Goal: Task Accomplishment & Management: Manage account settings

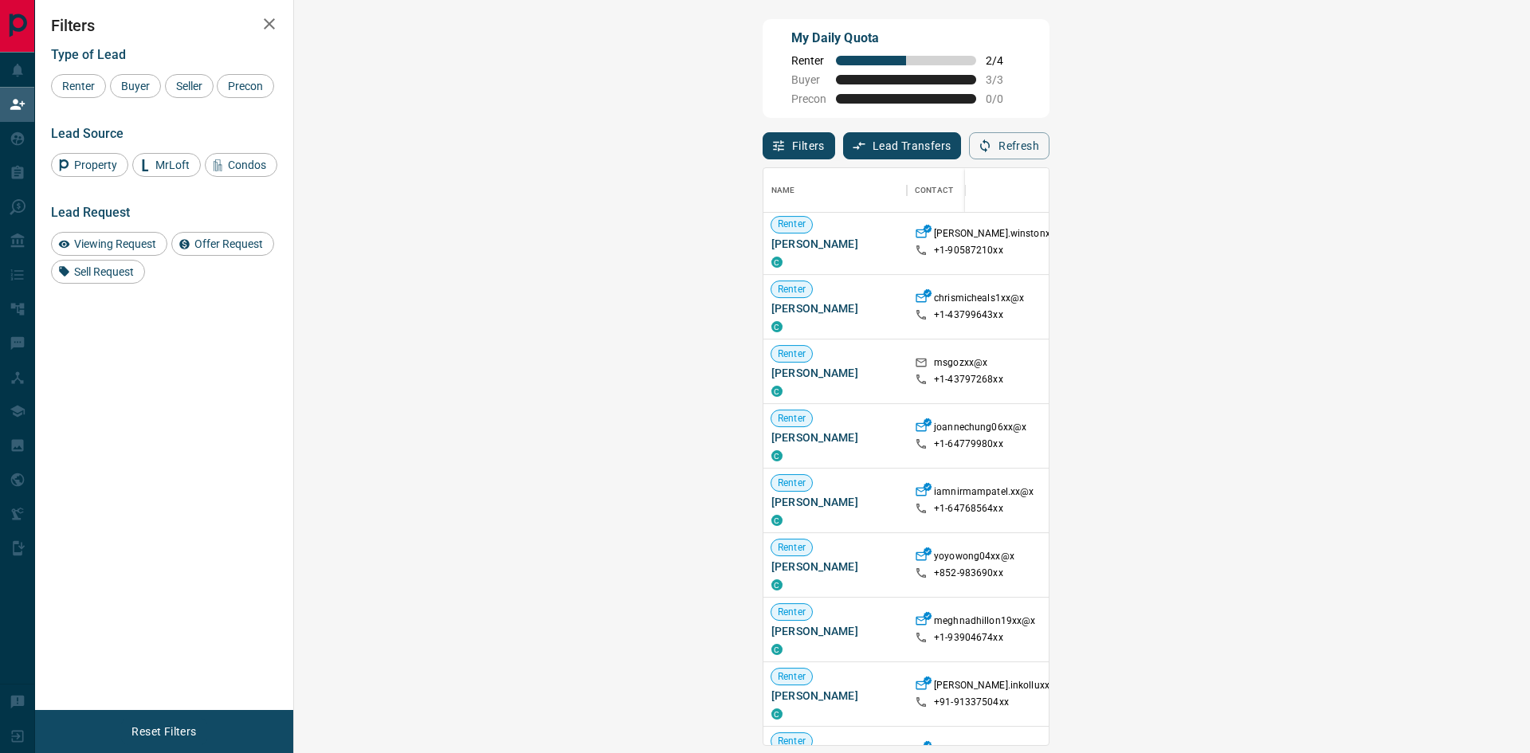
scroll to position [717, 0]
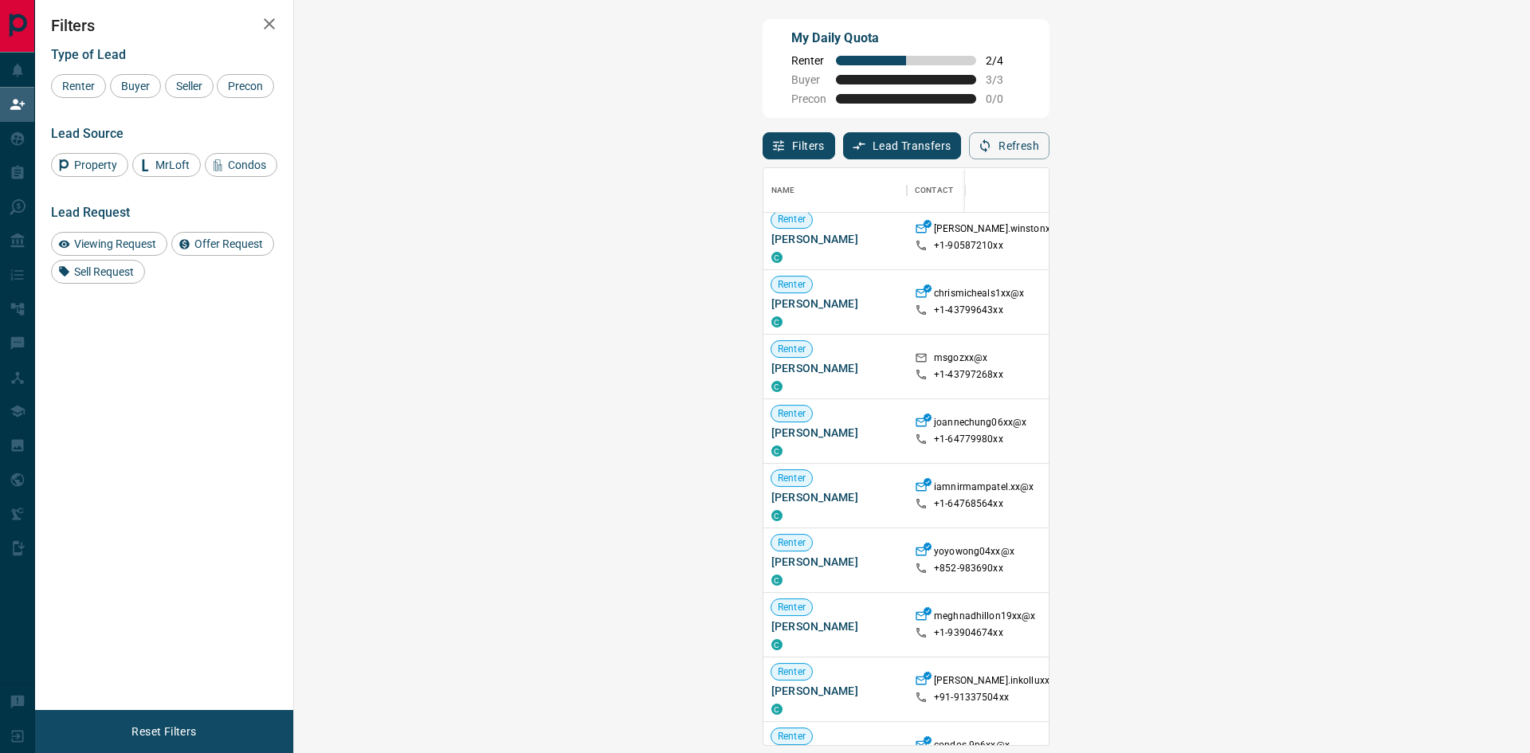
click at [1379, 497] on span "Viewing Request ( 1 )" at bounding box center [1423, 495] width 88 height 11
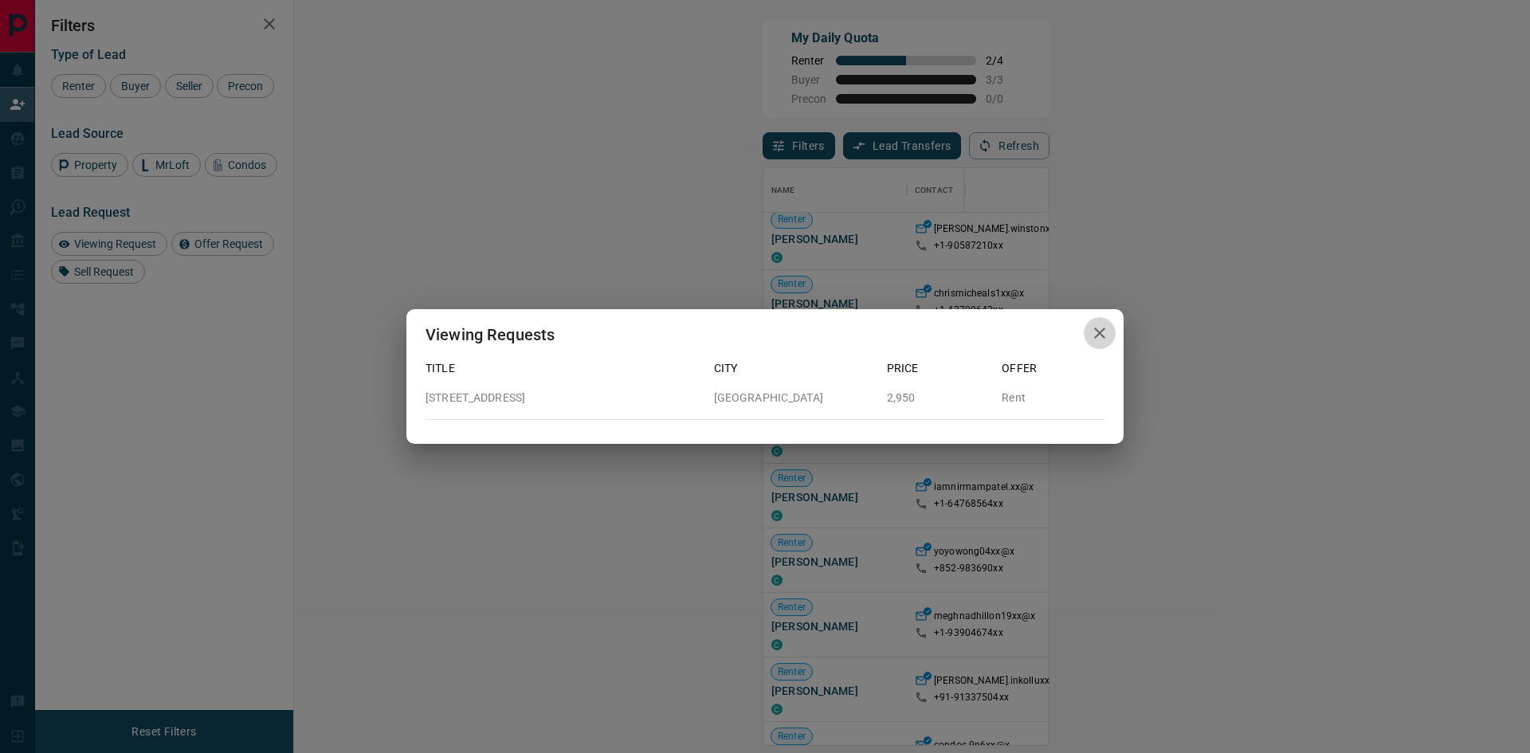
click at [1096, 333] on icon "button" at bounding box center [1099, 333] width 19 height 19
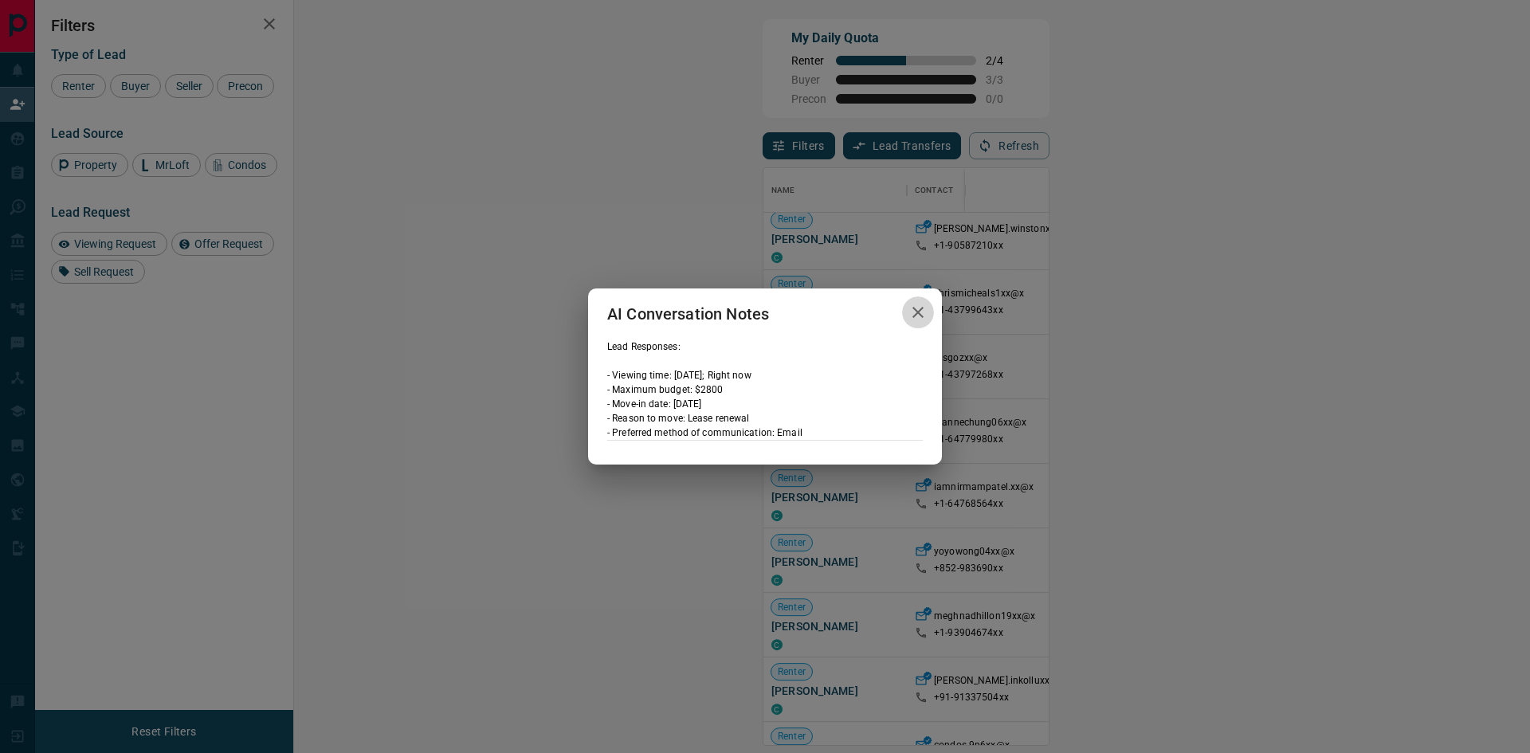
click at [924, 306] on icon "button" at bounding box center [918, 312] width 19 height 19
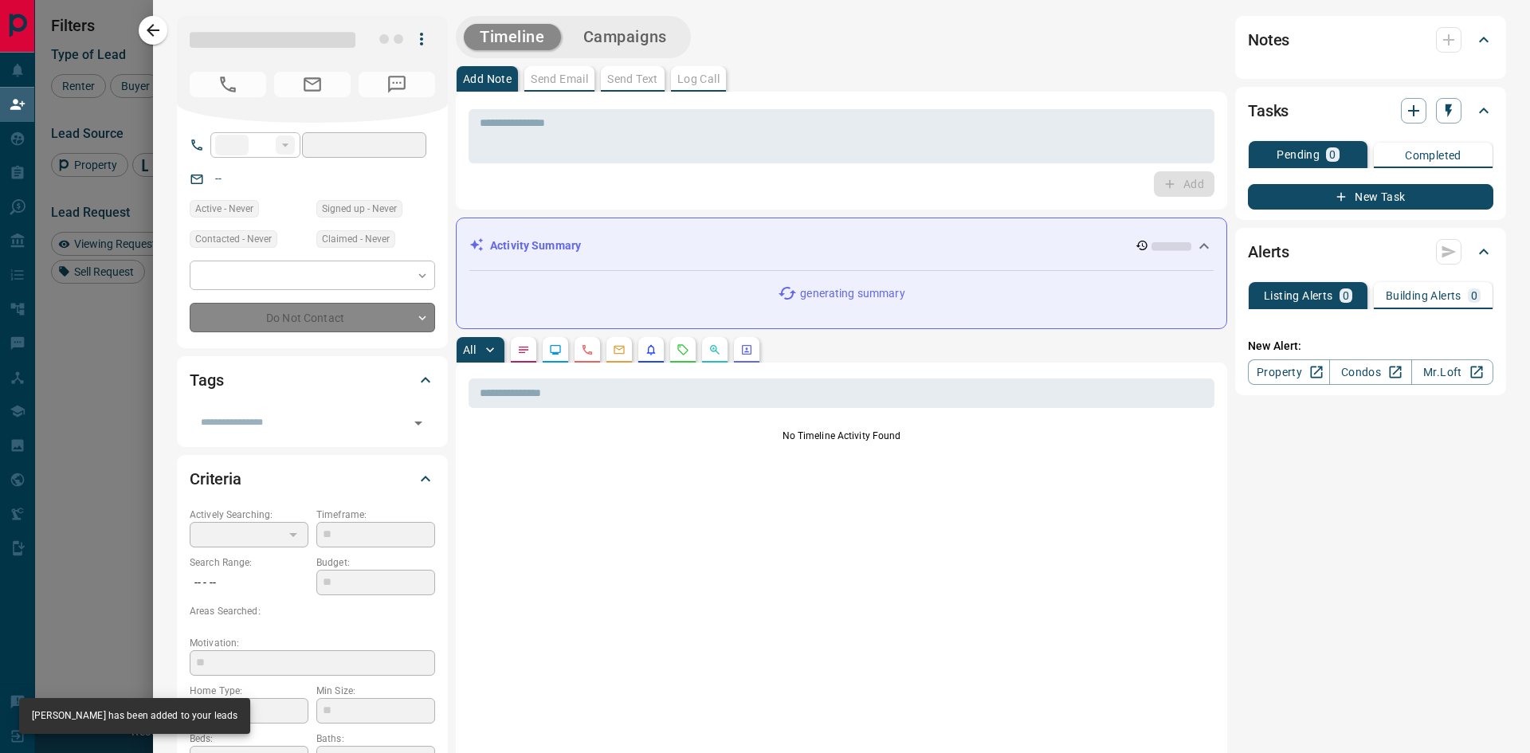
type input "**"
type input "**********"
type input "**"
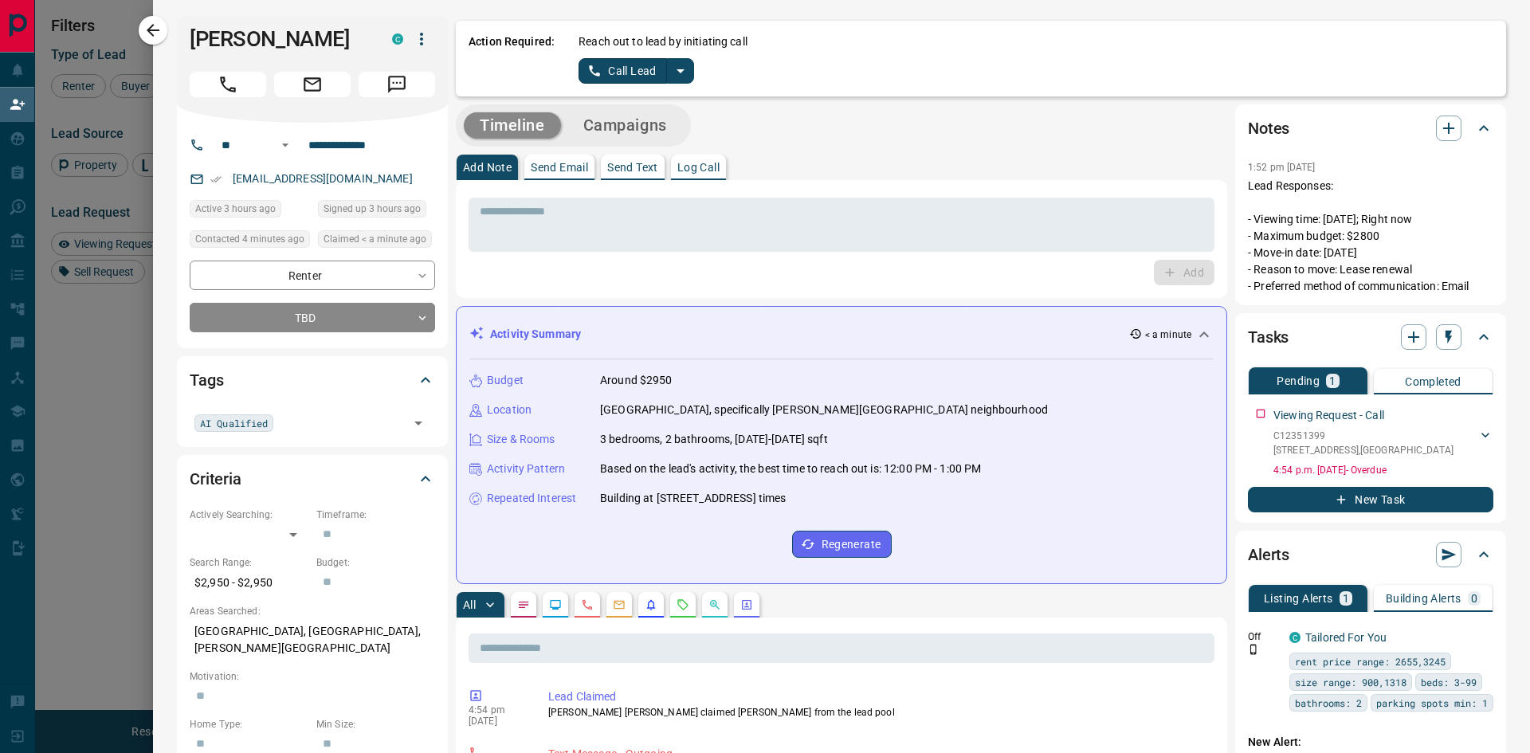
click at [704, 176] on button "Log Call" at bounding box center [698, 168] width 55 height 26
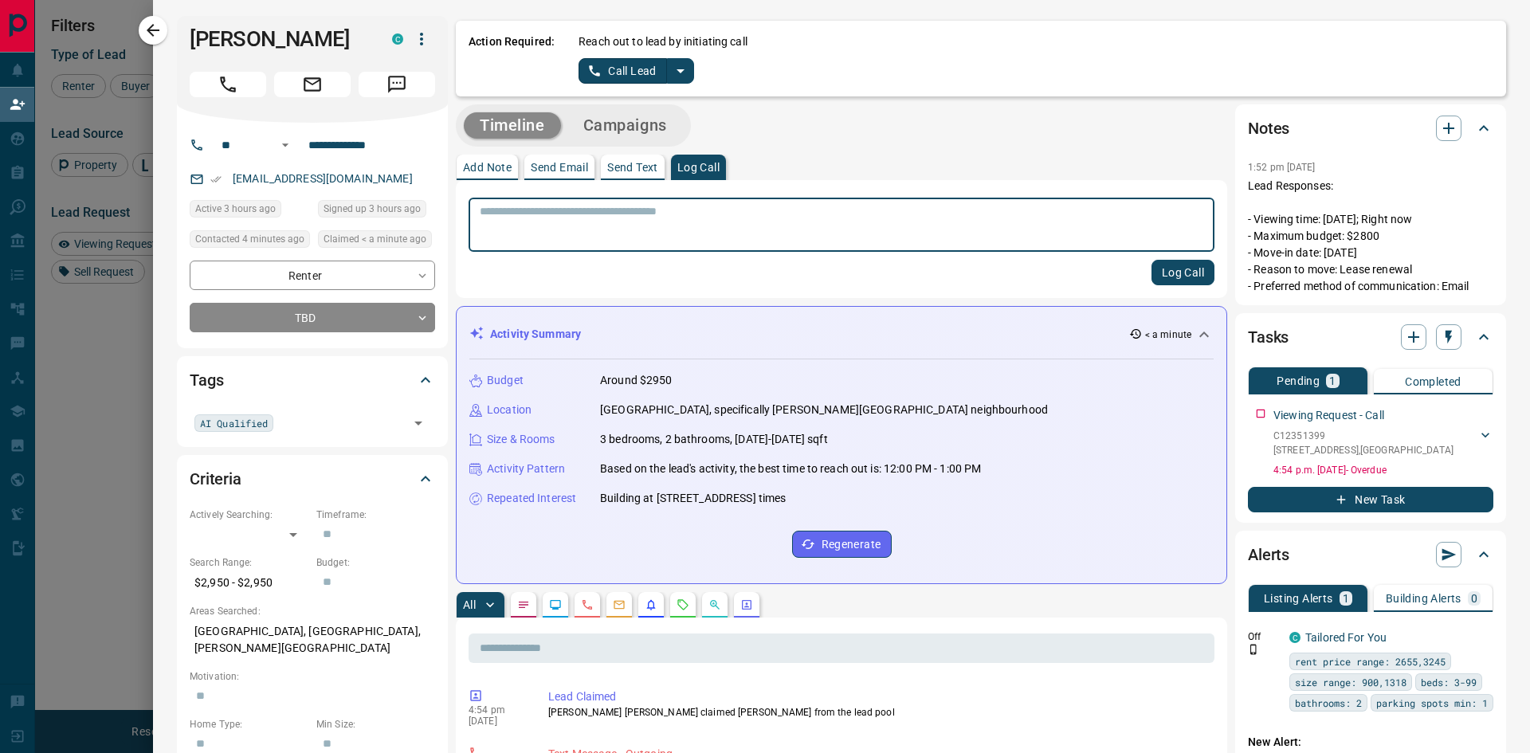
click at [682, 216] on textarea at bounding box center [842, 225] width 724 height 41
type textarea "******"
click at [1189, 269] on button "Log Call" at bounding box center [1183, 273] width 63 height 26
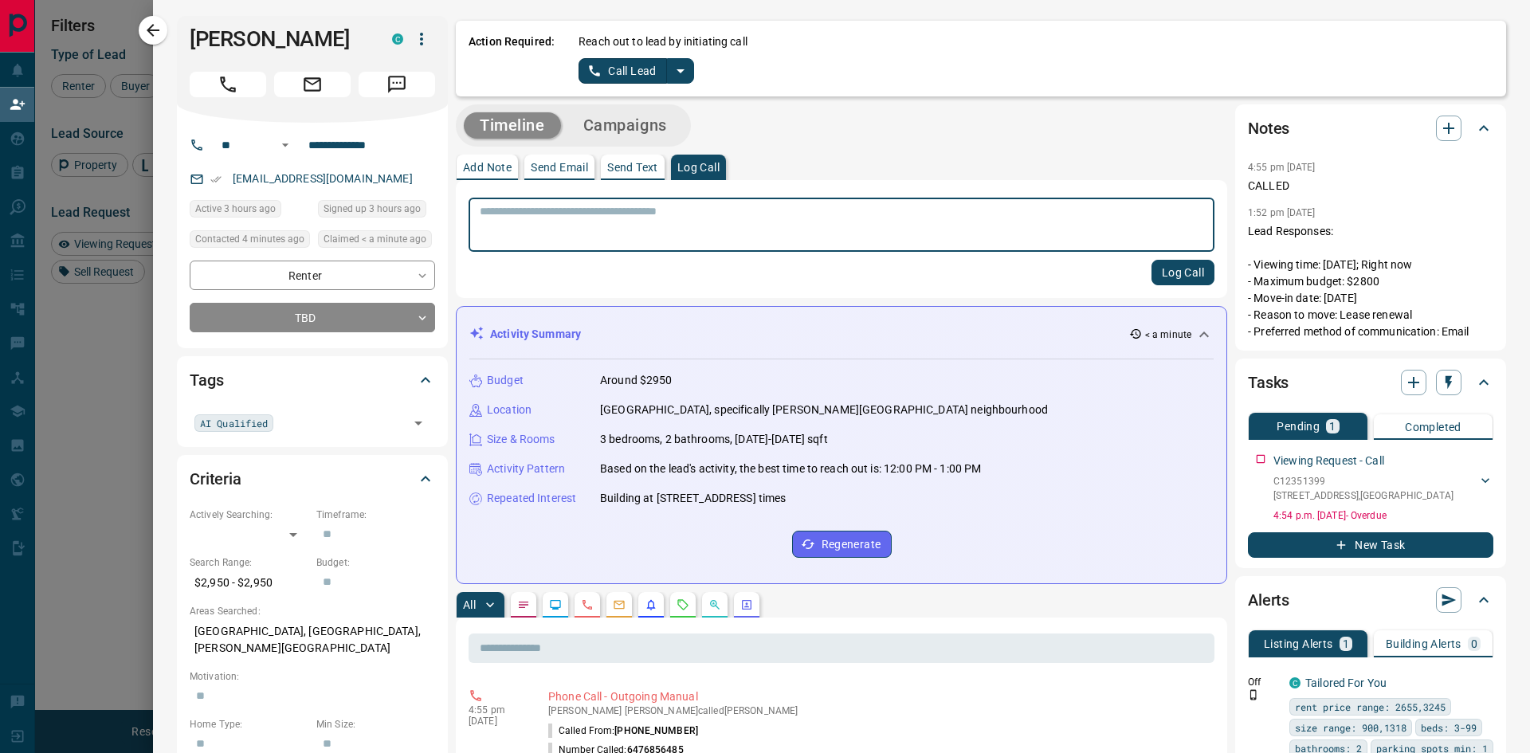
click at [1369, 552] on button "New Task" at bounding box center [1371, 545] width 246 height 26
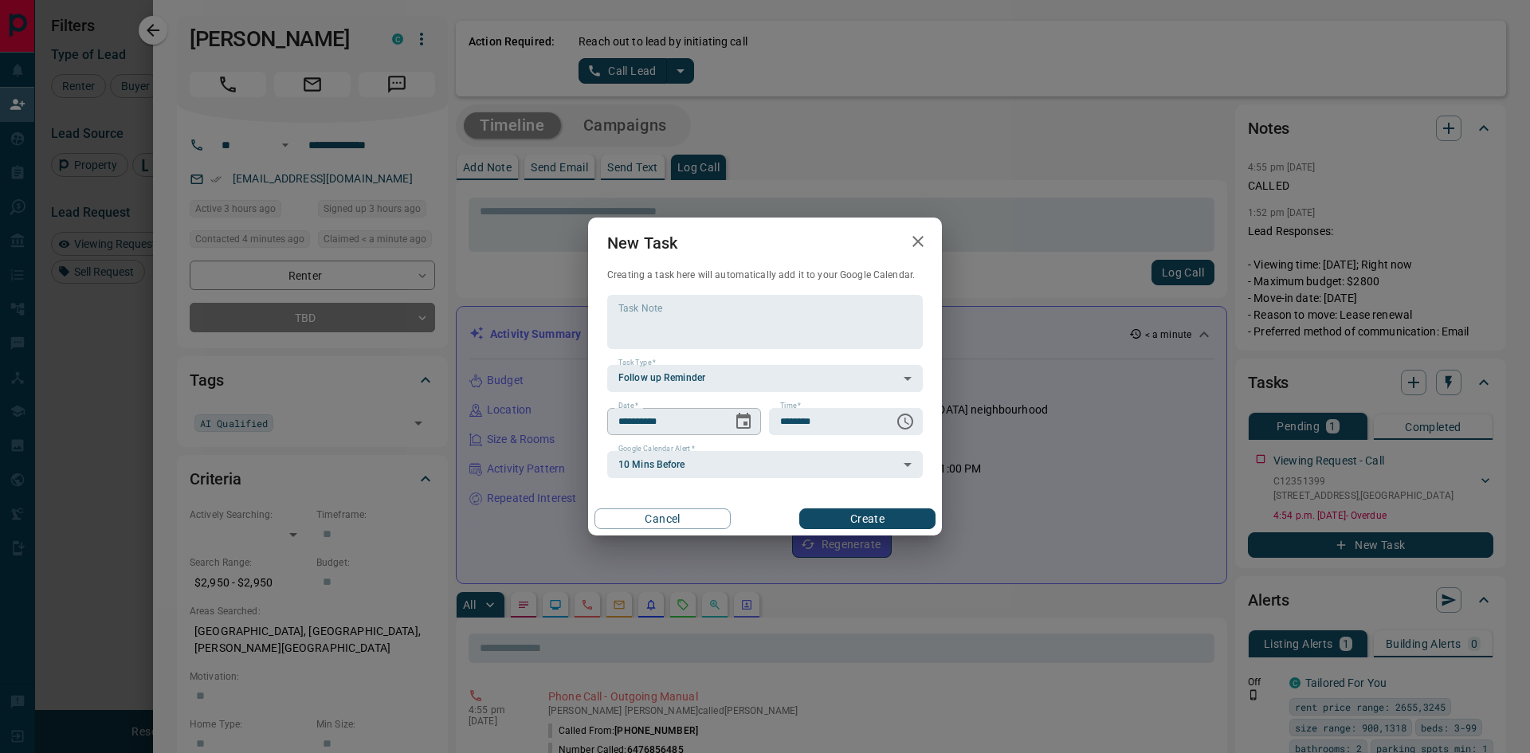
click at [747, 425] on icon "Choose date, selected date is Sep 13, 2025" at bounding box center [744, 421] width 14 height 16
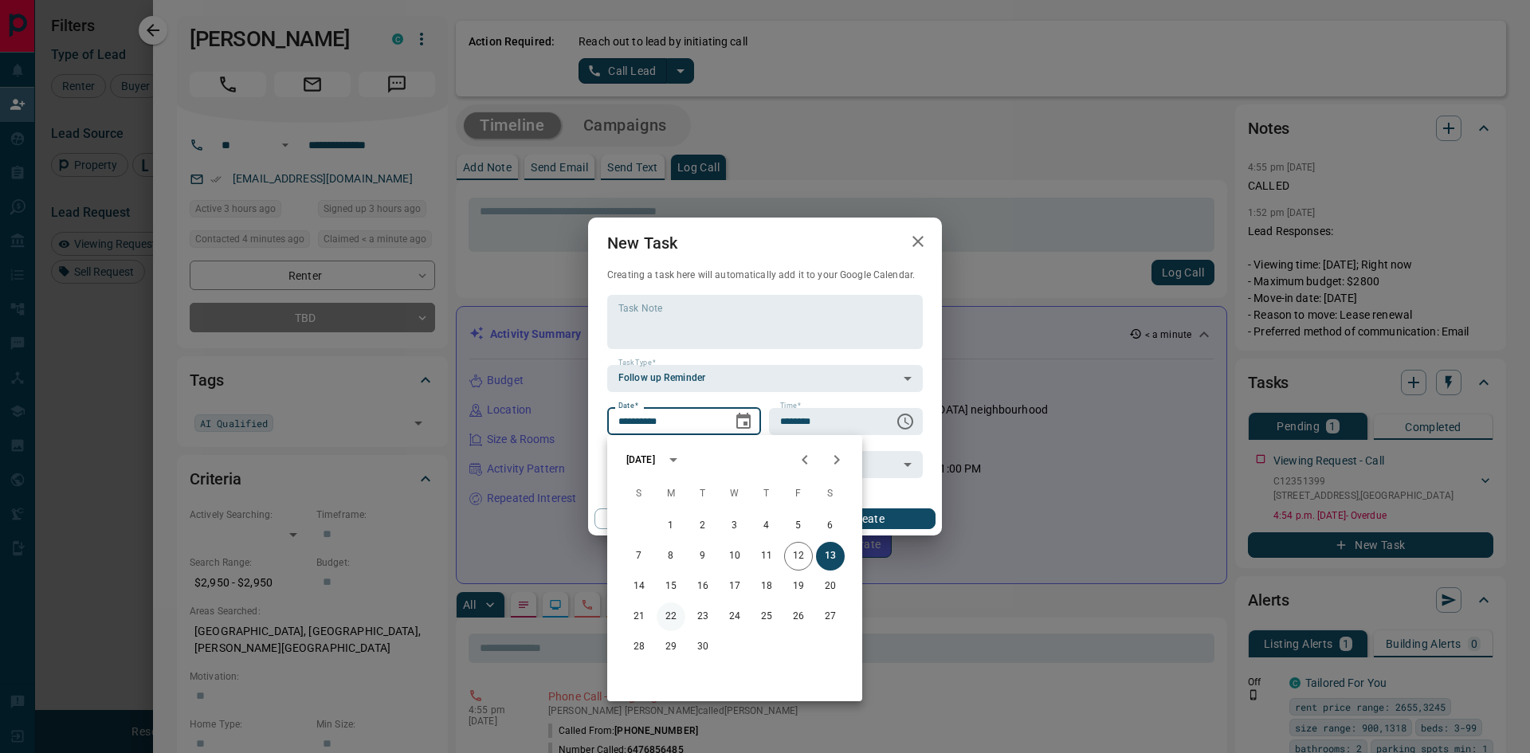
click at [670, 613] on button "22" at bounding box center [671, 617] width 29 height 29
type input "**********"
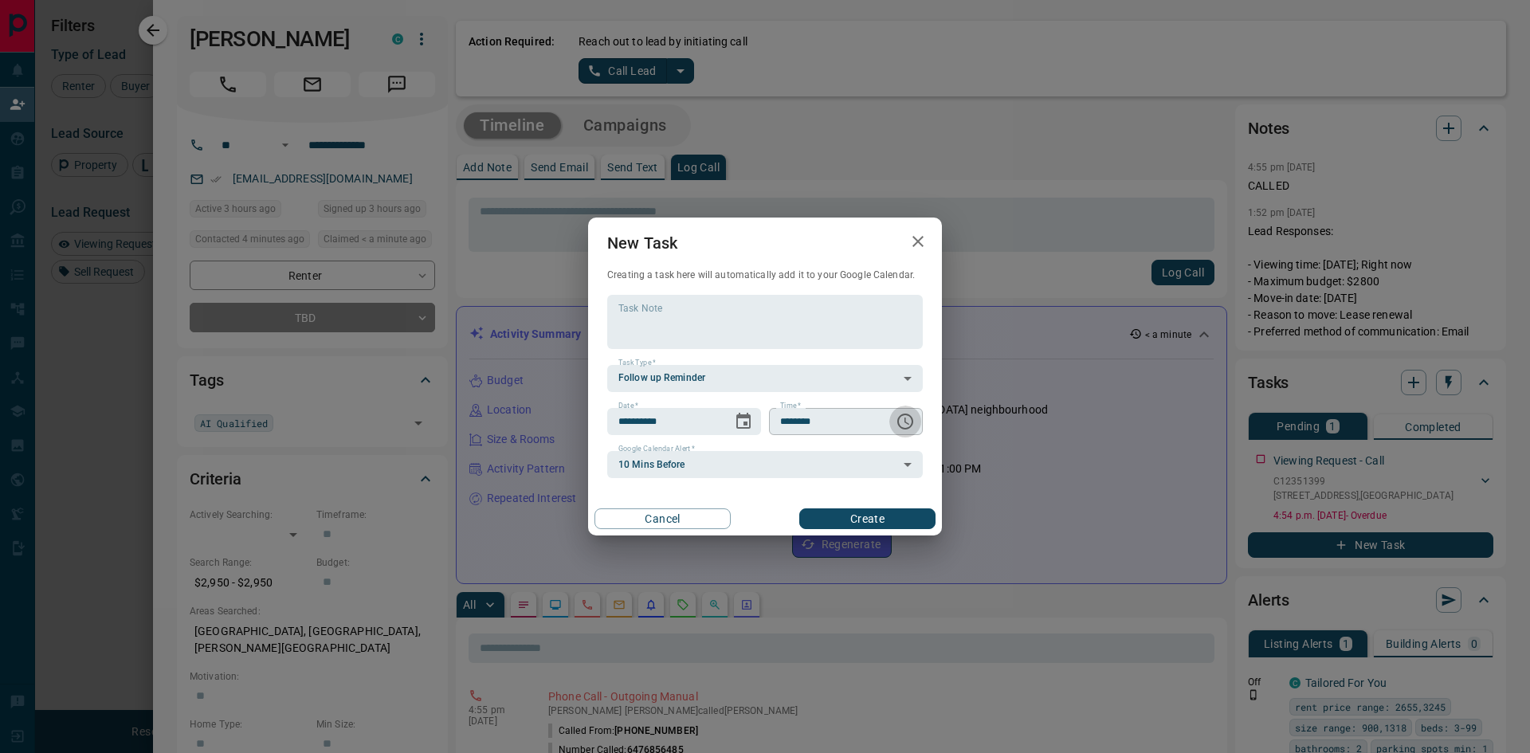
click at [907, 418] on icon "Choose time, selected time is 6:00 AM" at bounding box center [905, 421] width 19 height 19
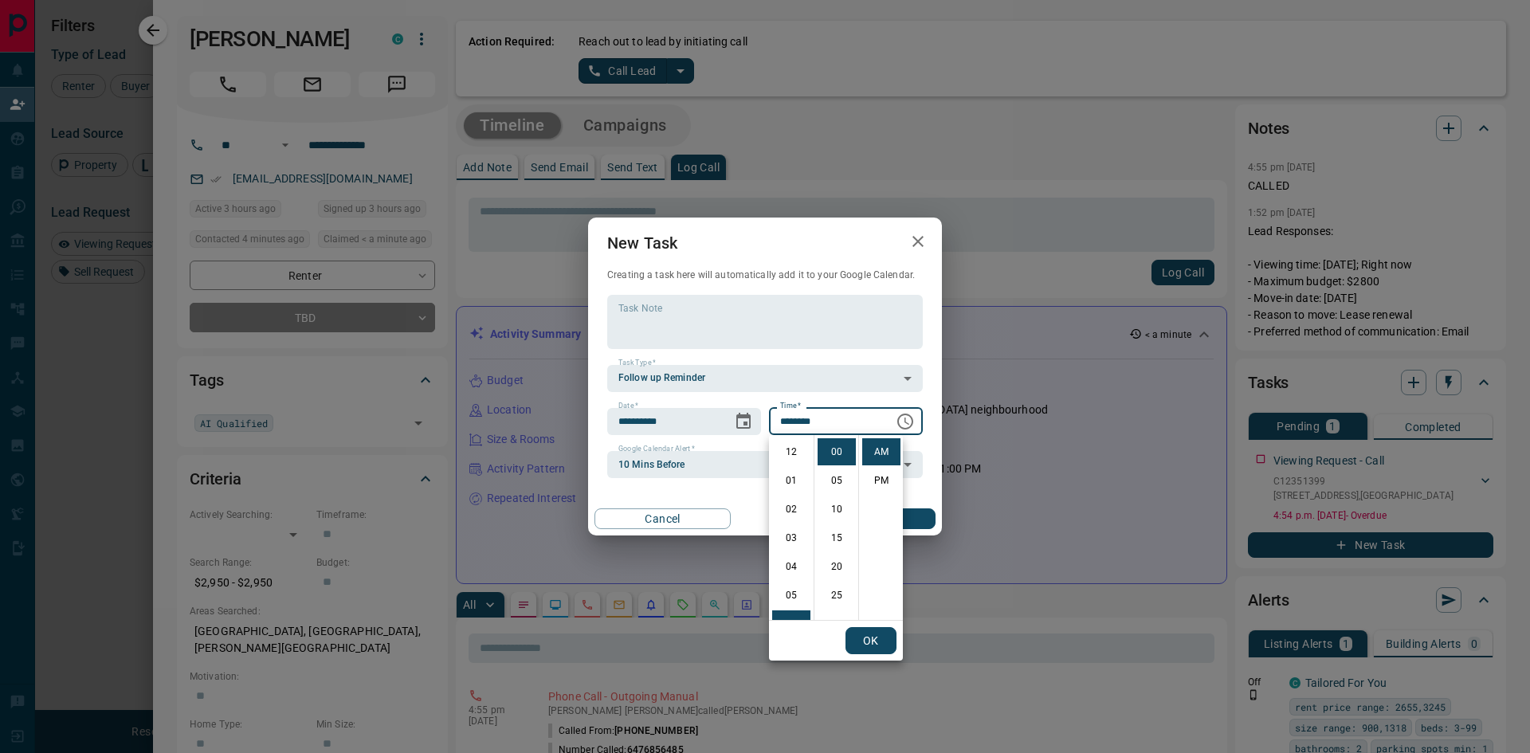
scroll to position [172, 0]
click at [789, 595] on li "11" at bounding box center [791, 595] width 38 height 27
click at [883, 473] on li "PM" at bounding box center [881, 480] width 38 height 27
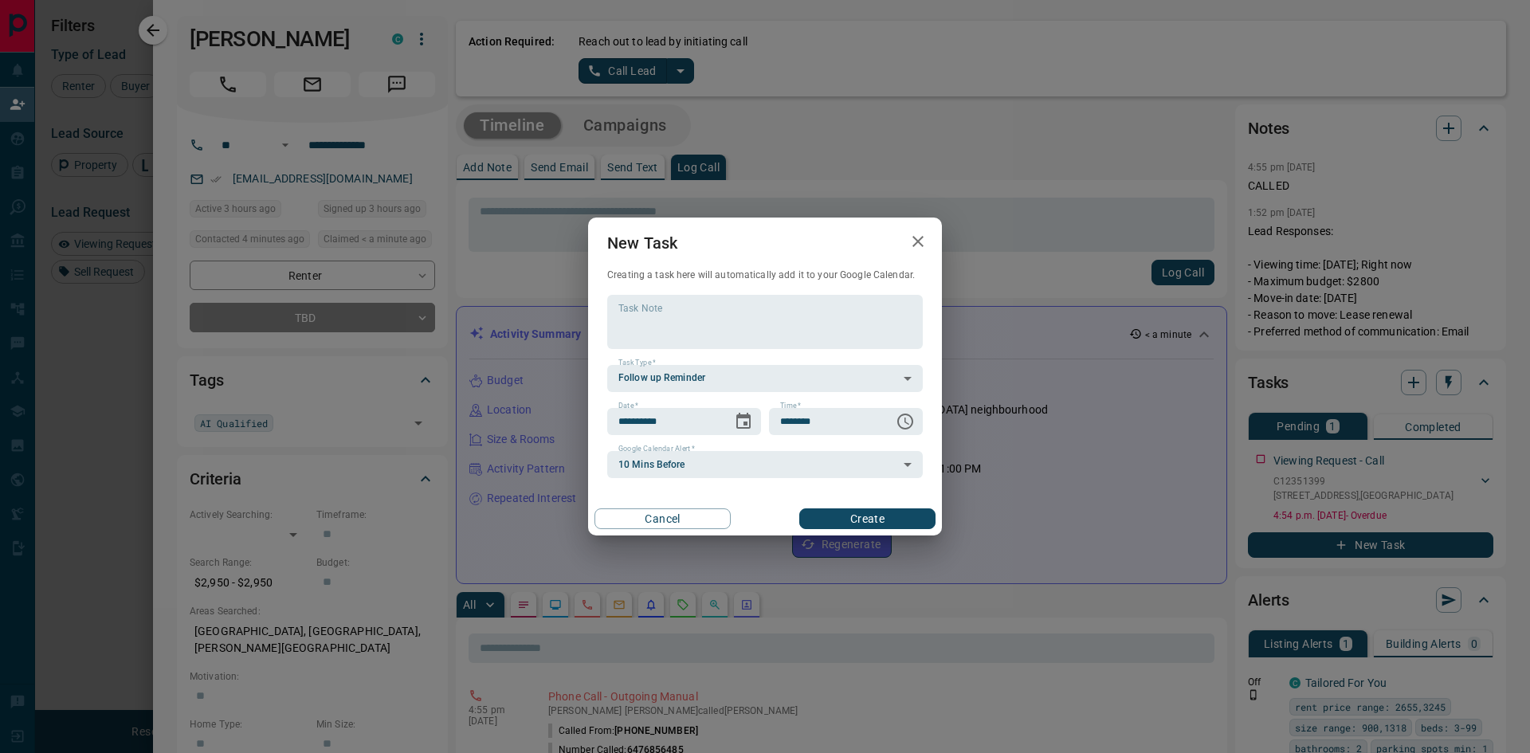
scroll to position [24, 0]
click at [894, 424] on button "Choose time, selected time is 11:00 PM" at bounding box center [906, 422] width 32 height 32
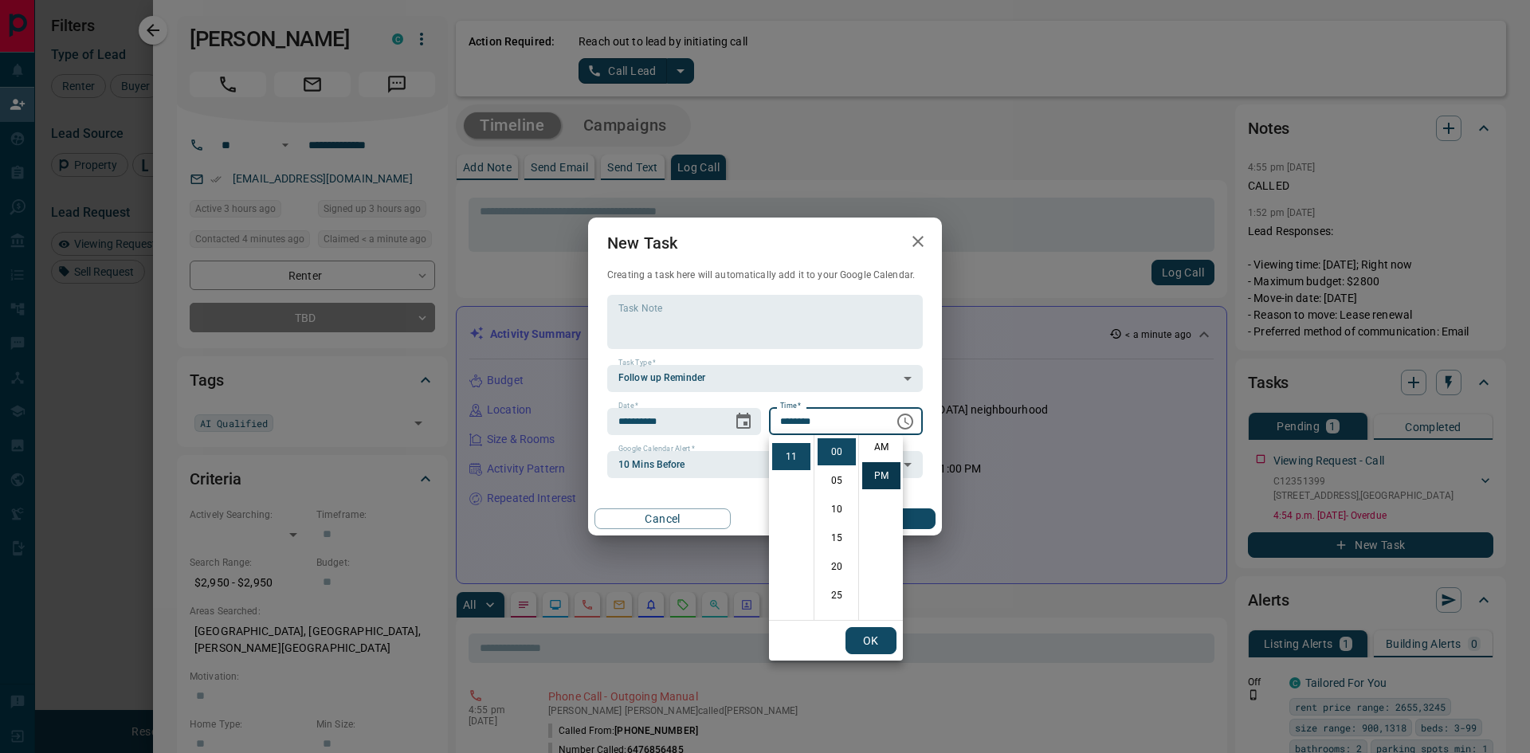
scroll to position [0, 0]
click at [878, 456] on li "AM" at bounding box center [881, 451] width 38 height 27
type input "********"
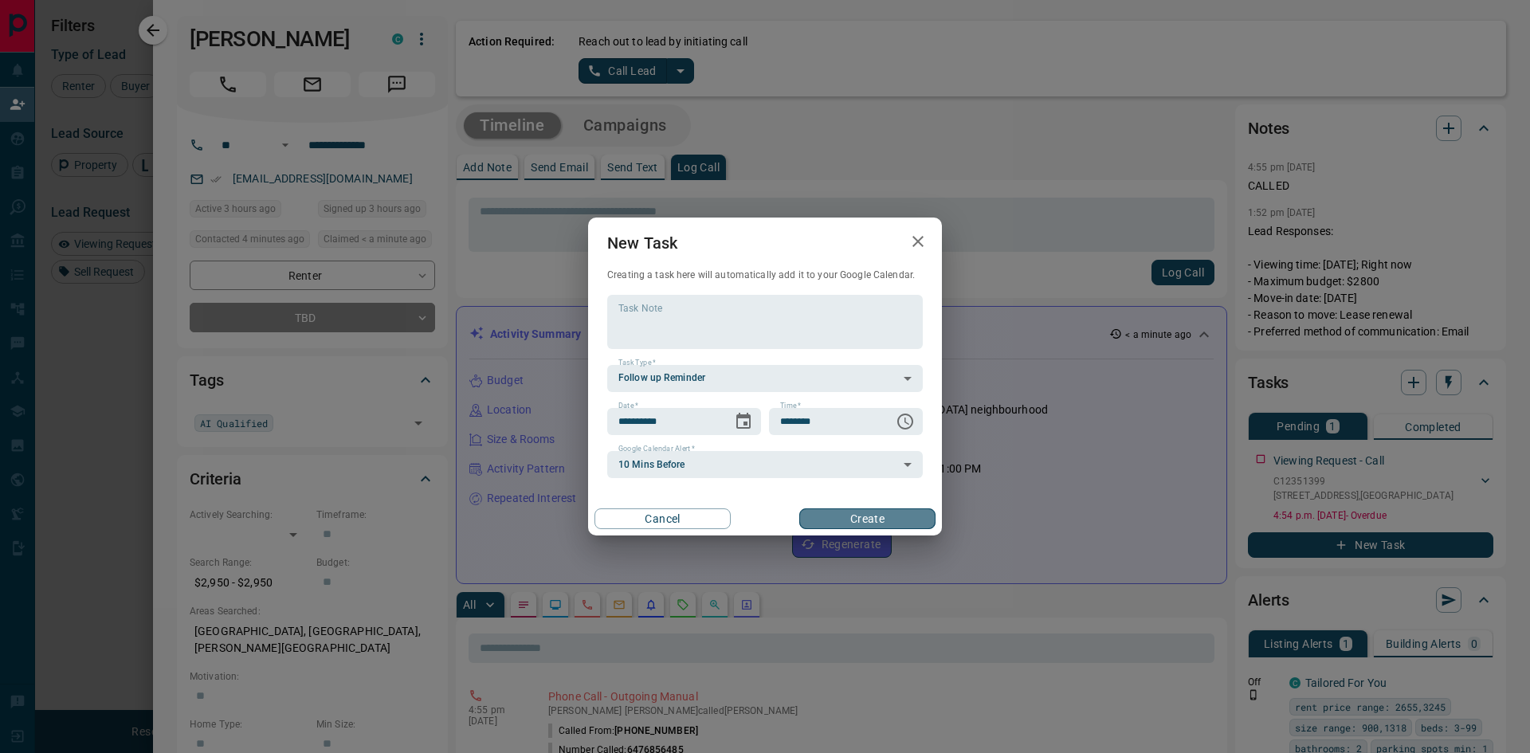
click at [873, 521] on button "Create" at bounding box center [867, 519] width 136 height 21
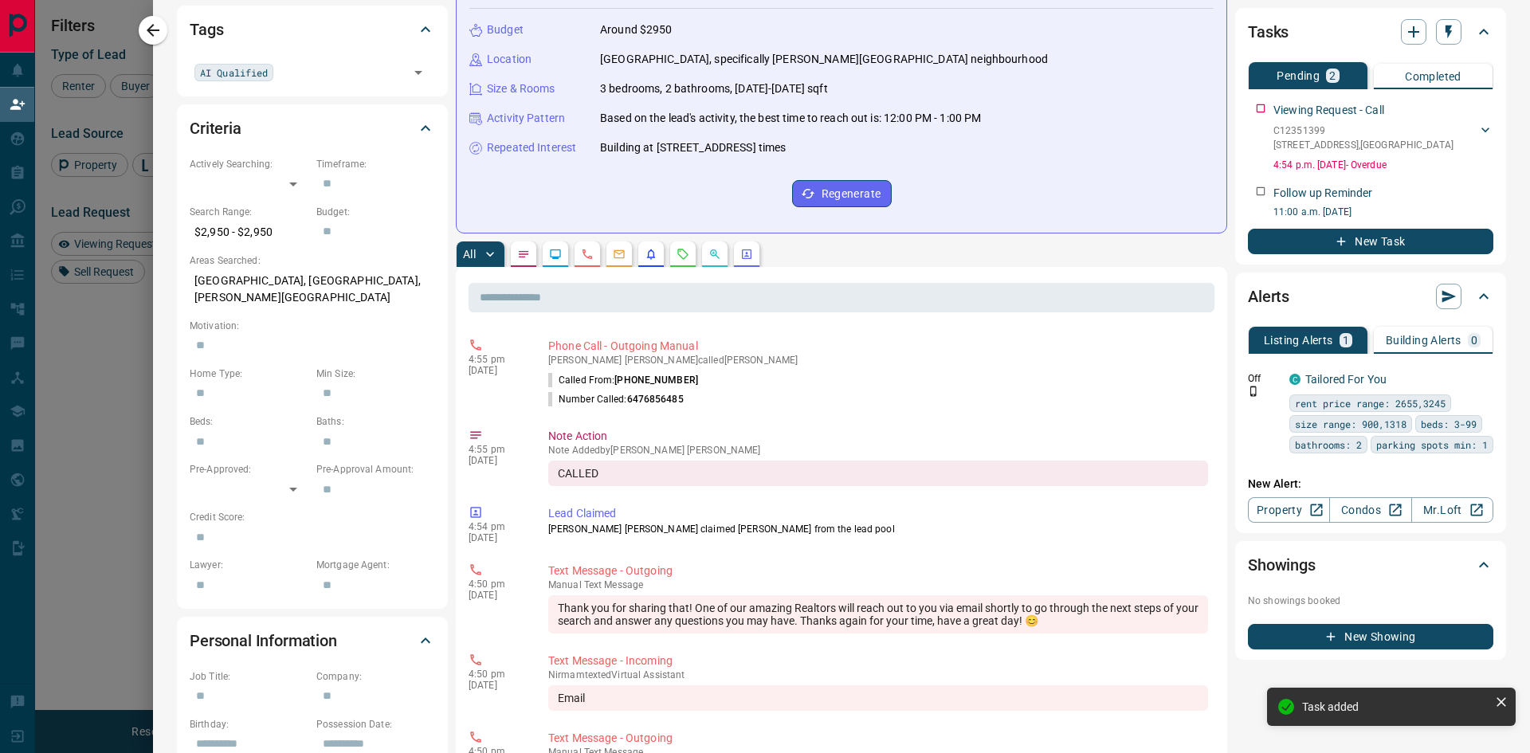
scroll to position [399, 0]
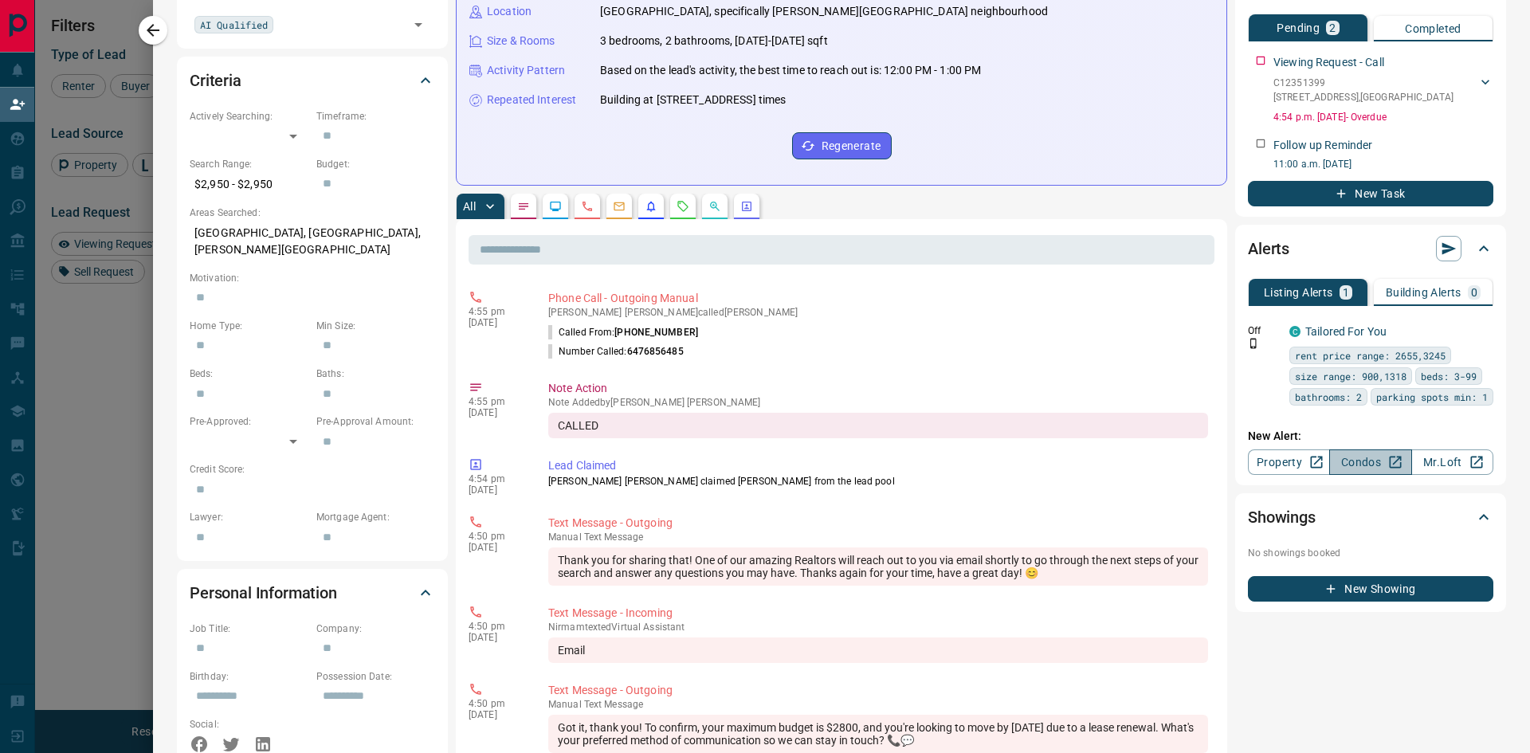
click at [1360, 467] on link "Condos" at bounding box center [1371, 463] width 82 height 26
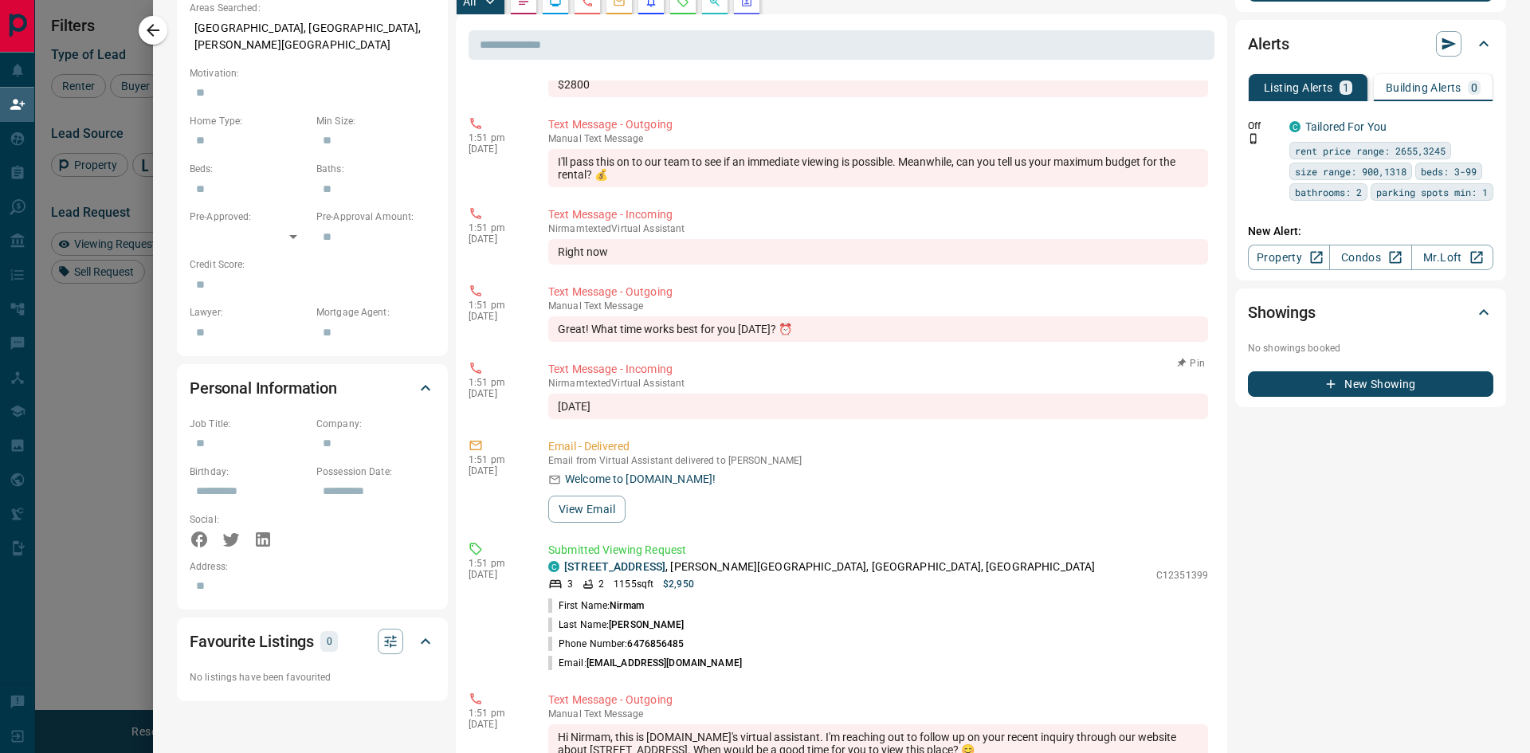
scroll to position [638, 0]
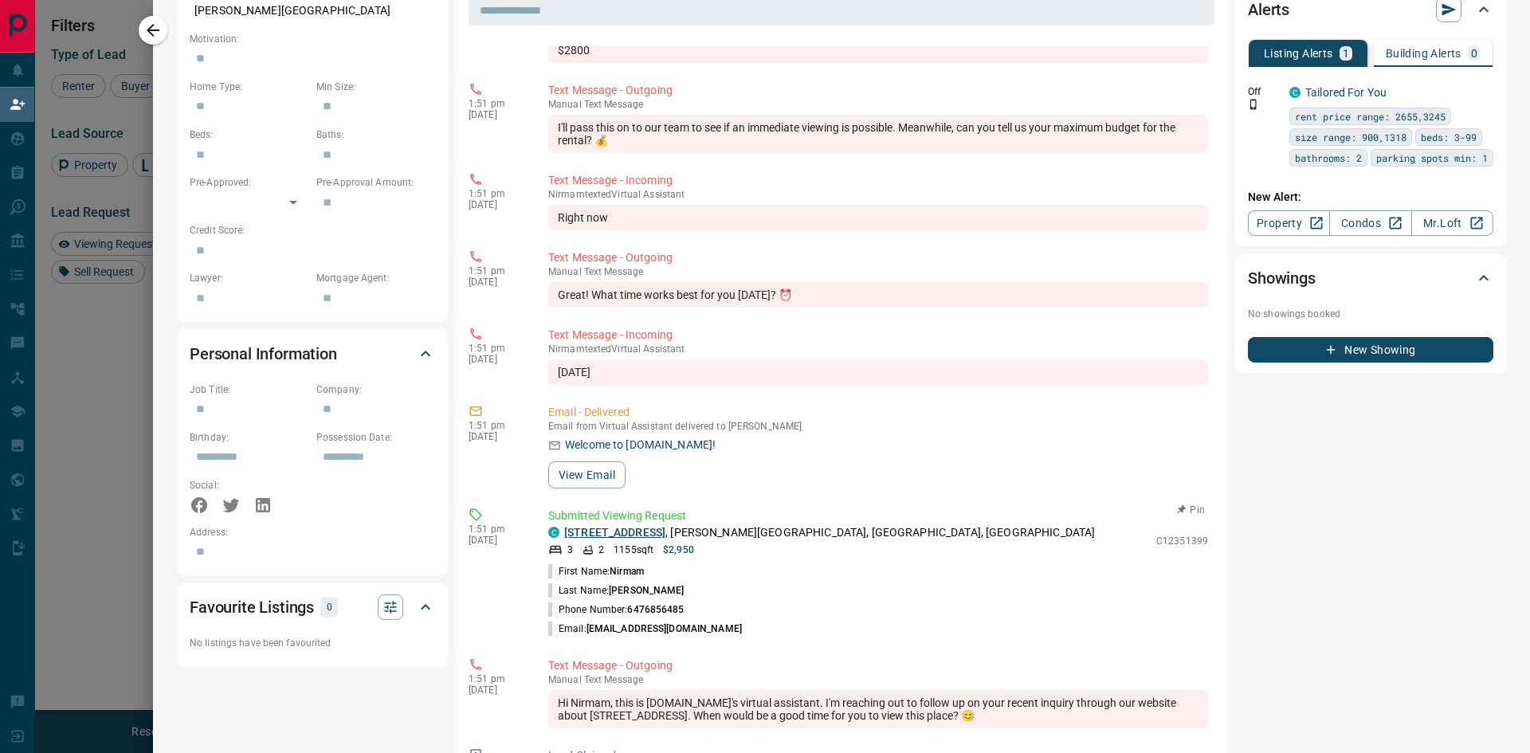
click at [643, 532] on link "[STREET_ADDRESS]" at bounding box center [614, 532] width 101 height 13
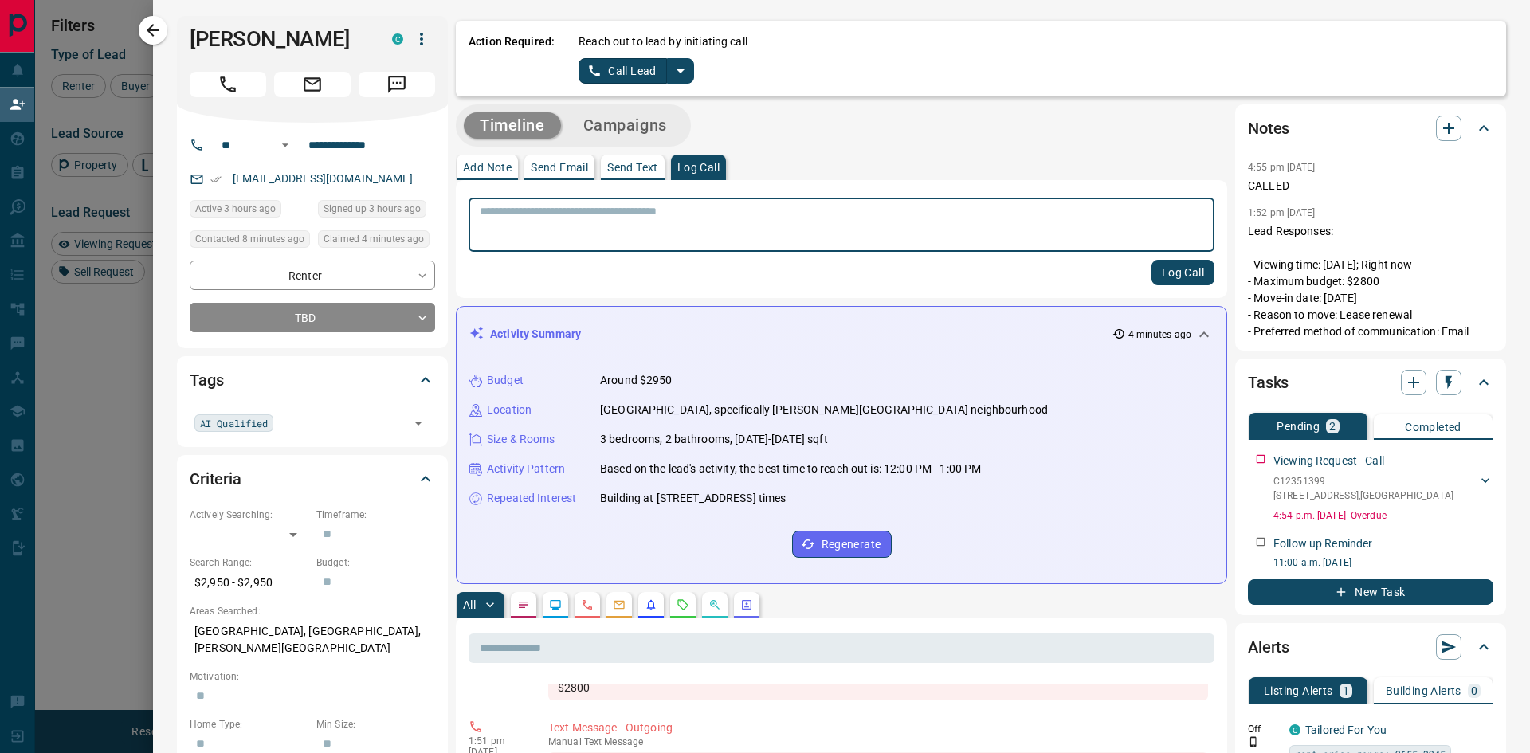
scroll to position [565, 1190]
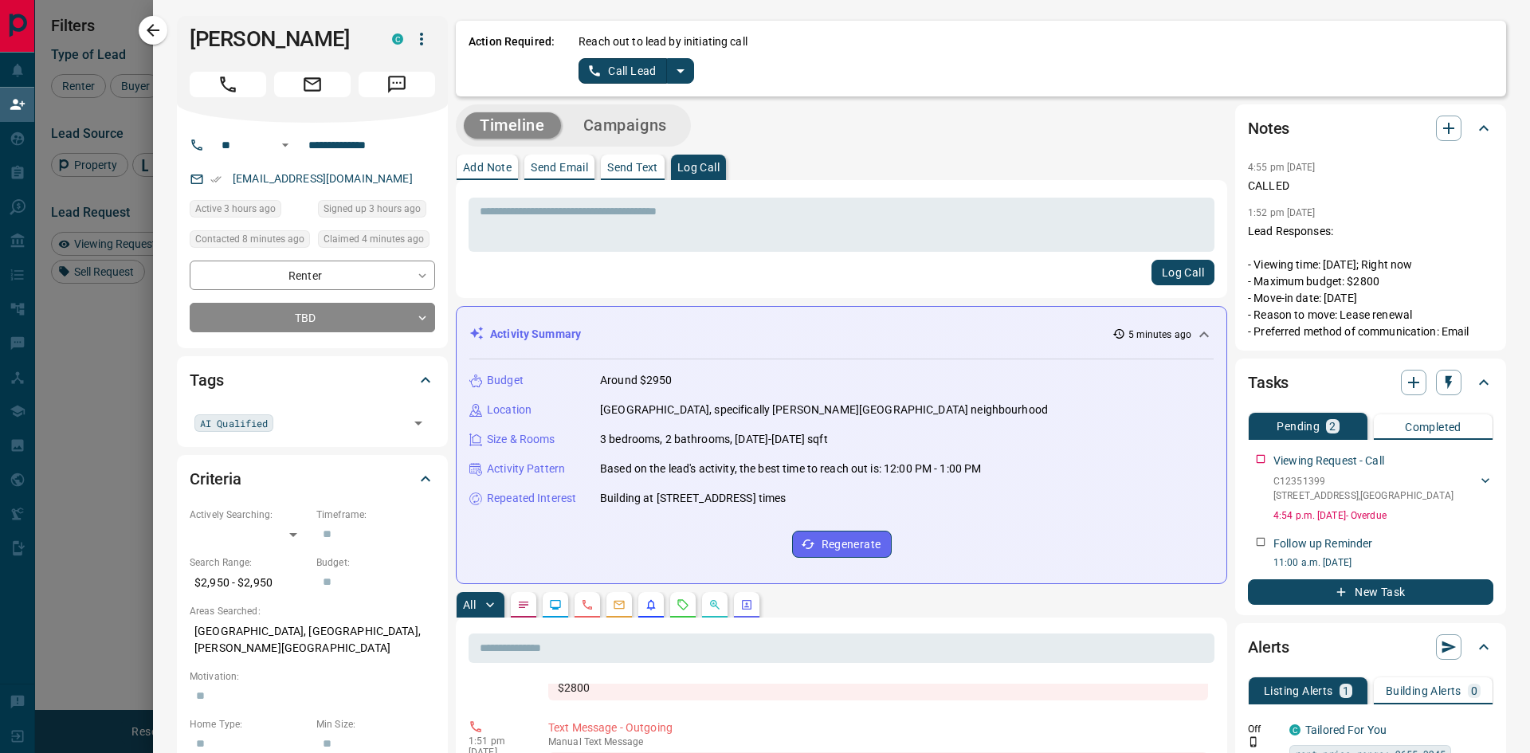
drag, startPoint x: 549, startPoint y: 297, endPoint x: 563, endPoint y: 320, distance: 26.1
click at [549, 297] on div "* ​ Log Call" at bounding box center [842, 239] width 772 height 118
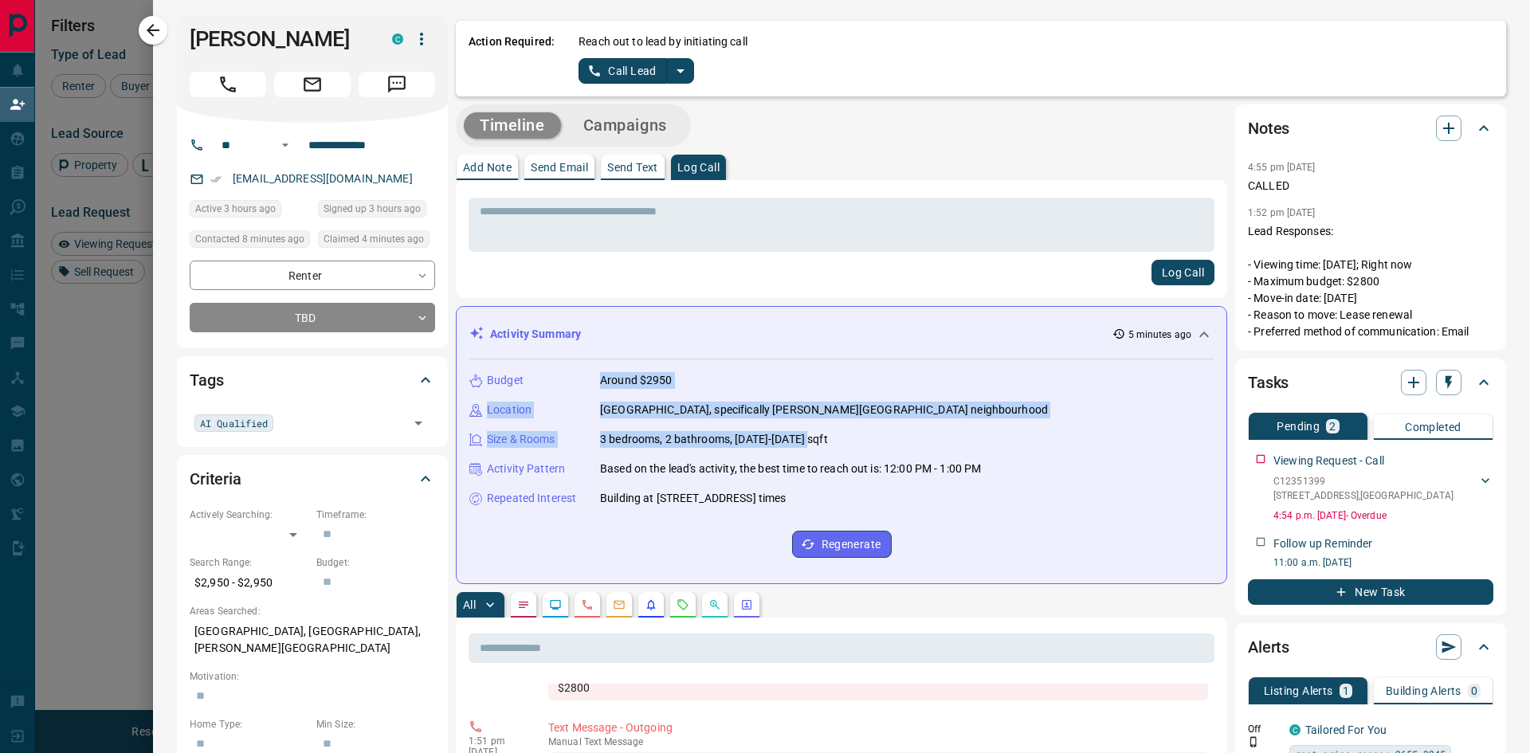
drag, startPoint x: 601, startPoint y: 377, endPoint x: 830, endPoint y: 432, distance: 235.3
click at [830, 432] on div "Budget Around $2950 Location [GEOGRAPHIC_DATA], specifically [PERSON_NAME][GEOG…" at bounding box center [841, 464] width 744 height 211
copy div "Around $2950 Location [GEOGRAPHIC_DATA], specifically [PERSON_NAME][GEOGRAPHIC_…"
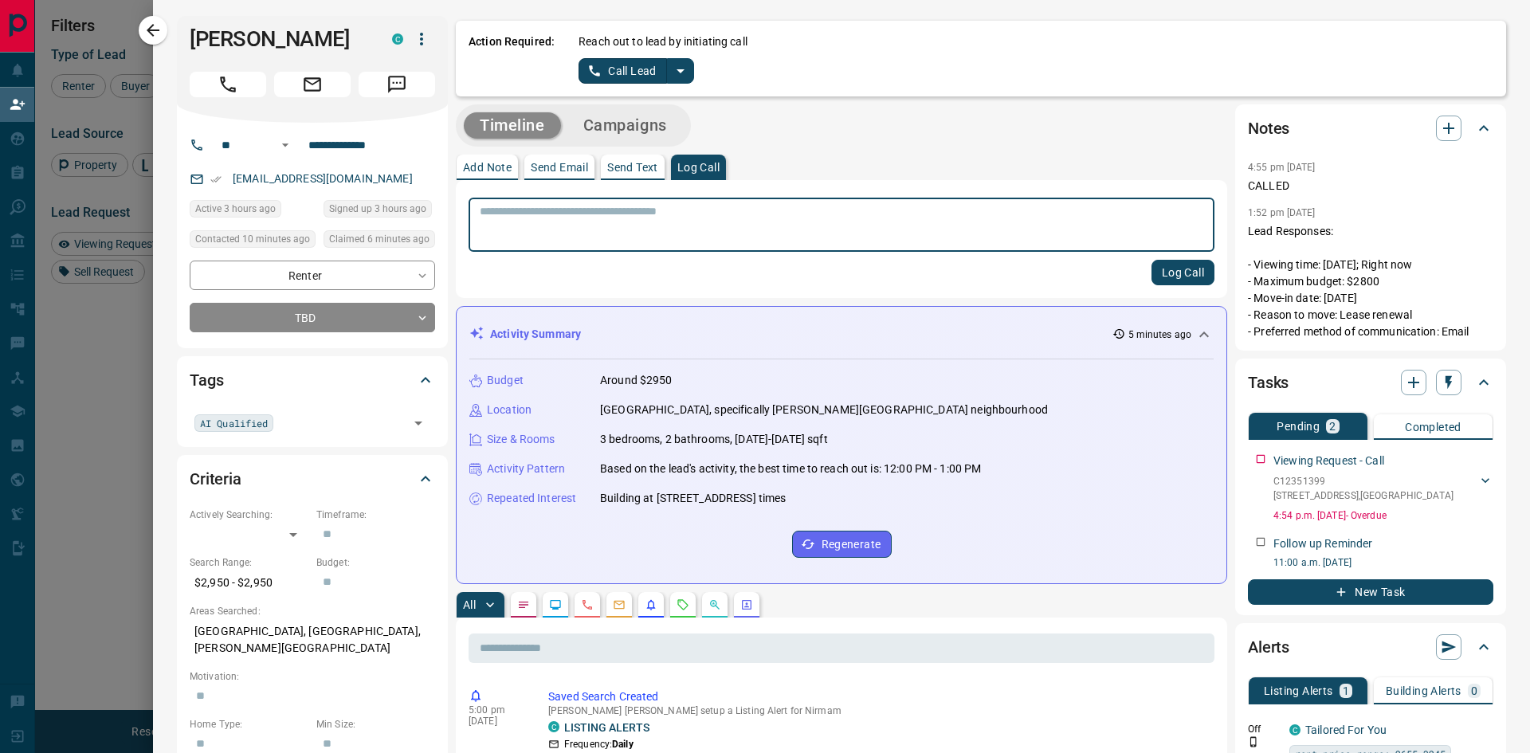
scroll to position [565, 1190]
drag, startPoint x: 549, startPoint y: 513, endPoint x: 850, endPoint y: 528, distance: 300.9
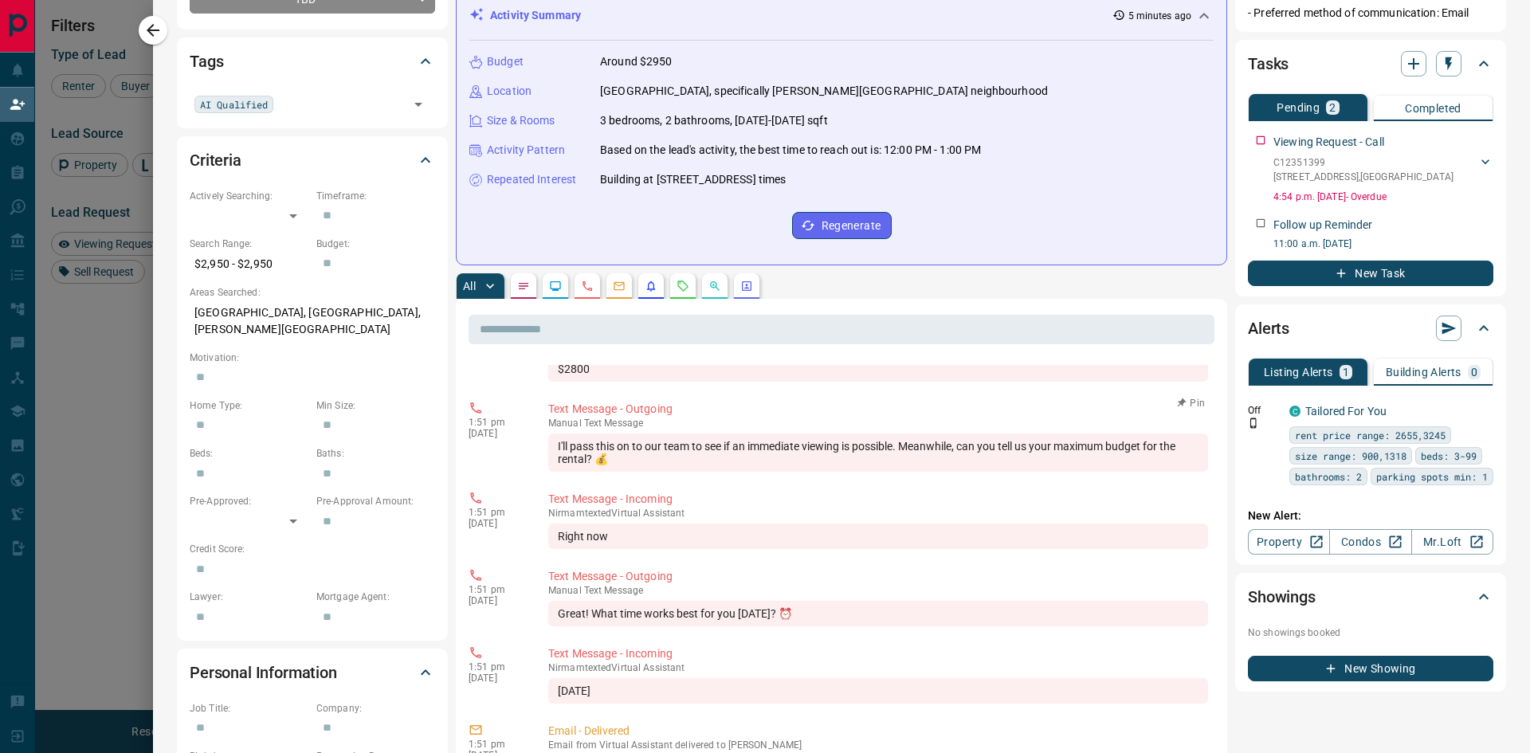
scroll to position [717, 0]
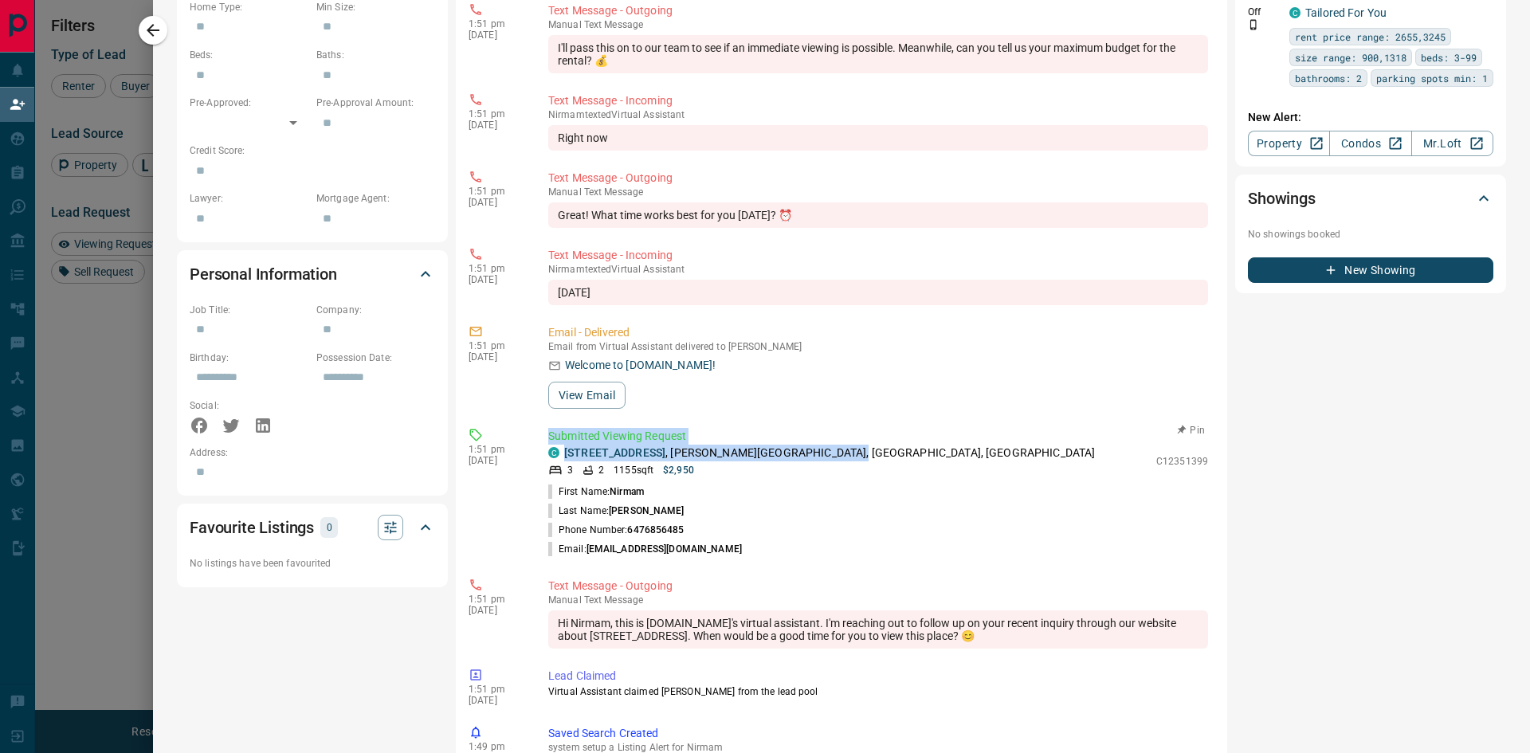
drag, startPoint x: 550, startPoint y: 432, endPoint x: 898, endPoint y: 449, distance: 348.7
click at [898, 449] on div "Submitted Viewing Request C [STREET_ADDRESS][PERSON_NAME] 3 2 1155 sqft $2,950 …" at bounding box center [881, 493] width 666 height 131
copy div "Submitted Viewing Request C [STREET_ADDRESS][PERSON_NAME]"
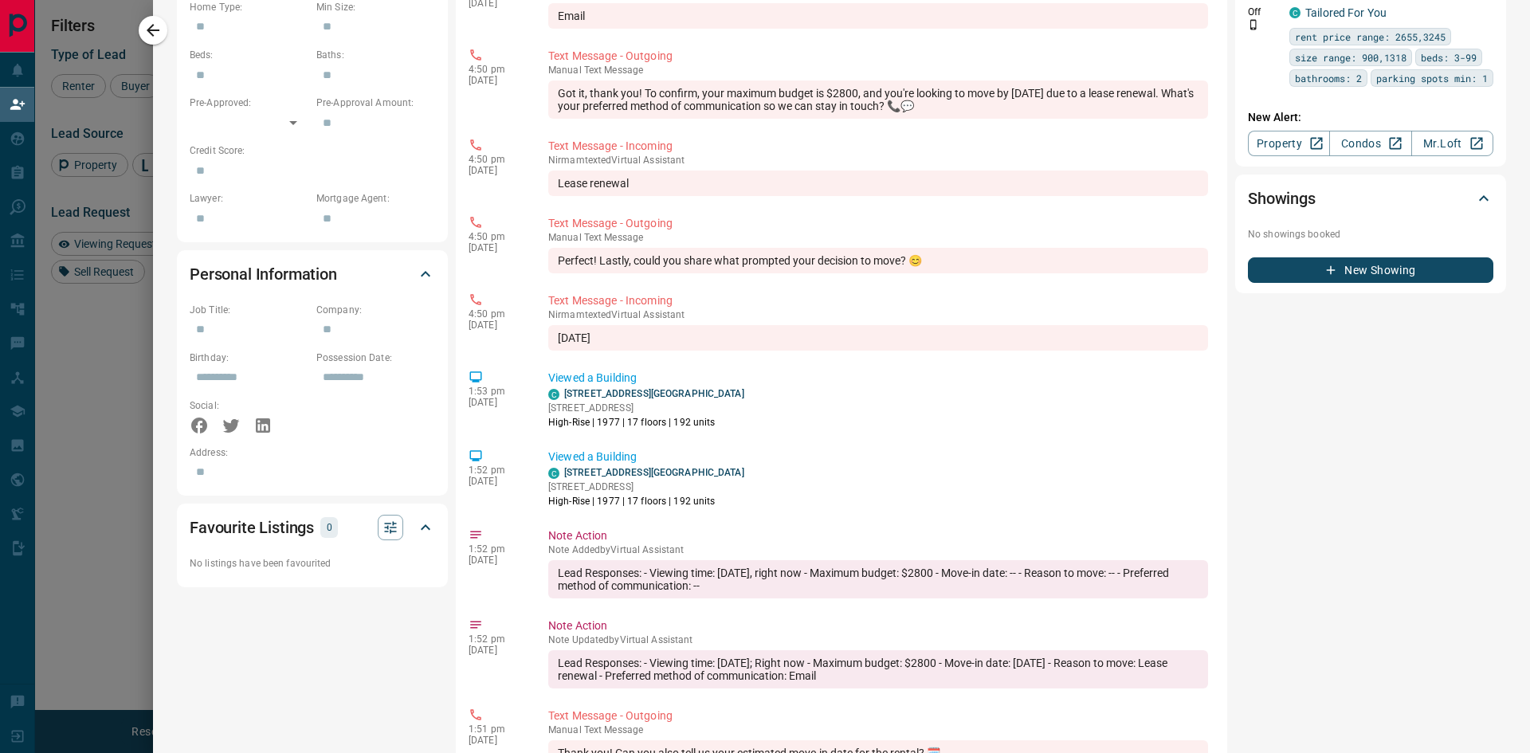
scroll to position [319, 0]
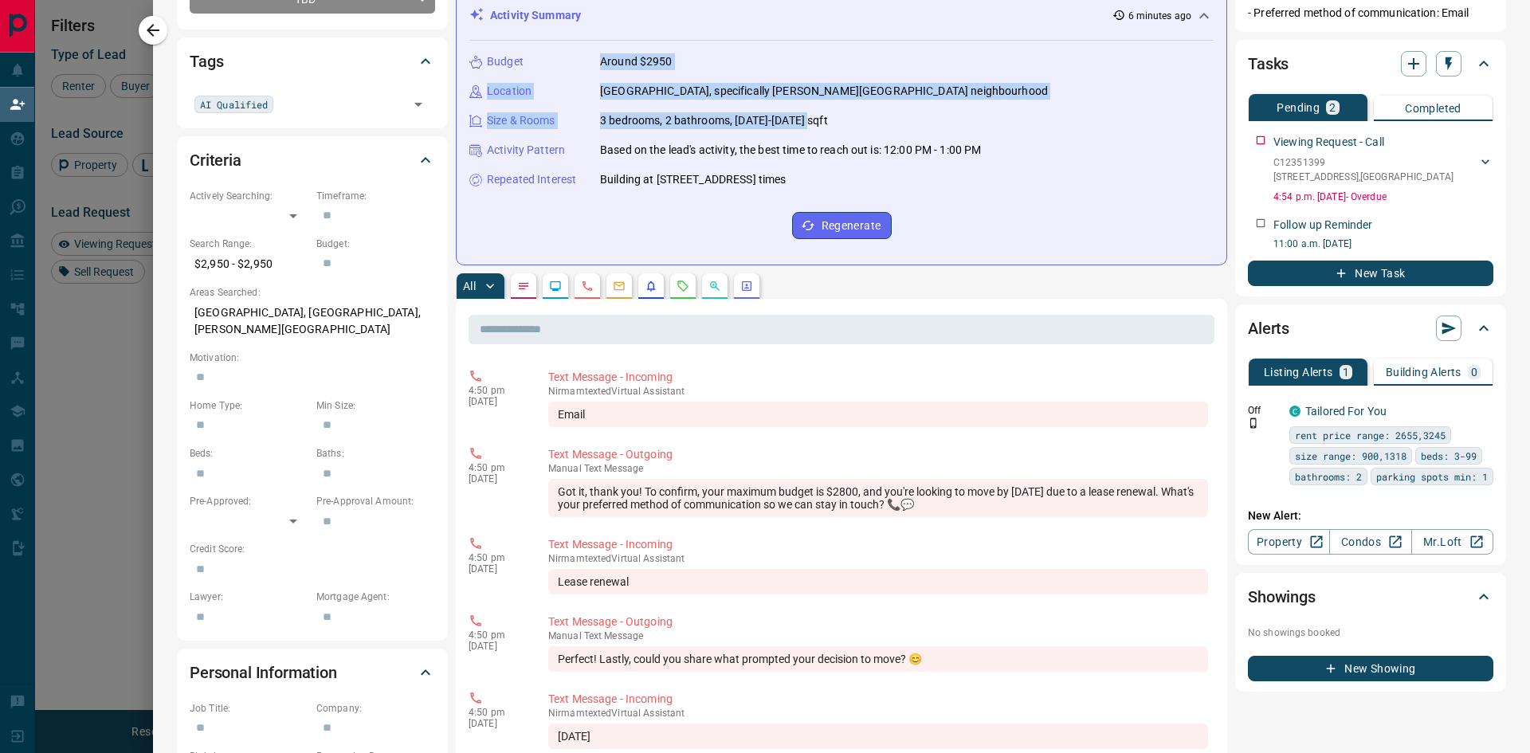
drag, startPoint x: 601, startPoint y: 61, endPoint x: 811, endPoint y: 127, distance: 219.6
click at [811, 127] on div "Budget Around $2950 Location [GEOGRAPHIC_DATA], specifically [PERSON_NAME][GEOG…" at bounding box center [841, 146] width 744 height 211
copy div "Around $2950 Location [GEOGRAPHIC_DATA], specifically [PERSON_NAME][GEOGRAPHIC_…"
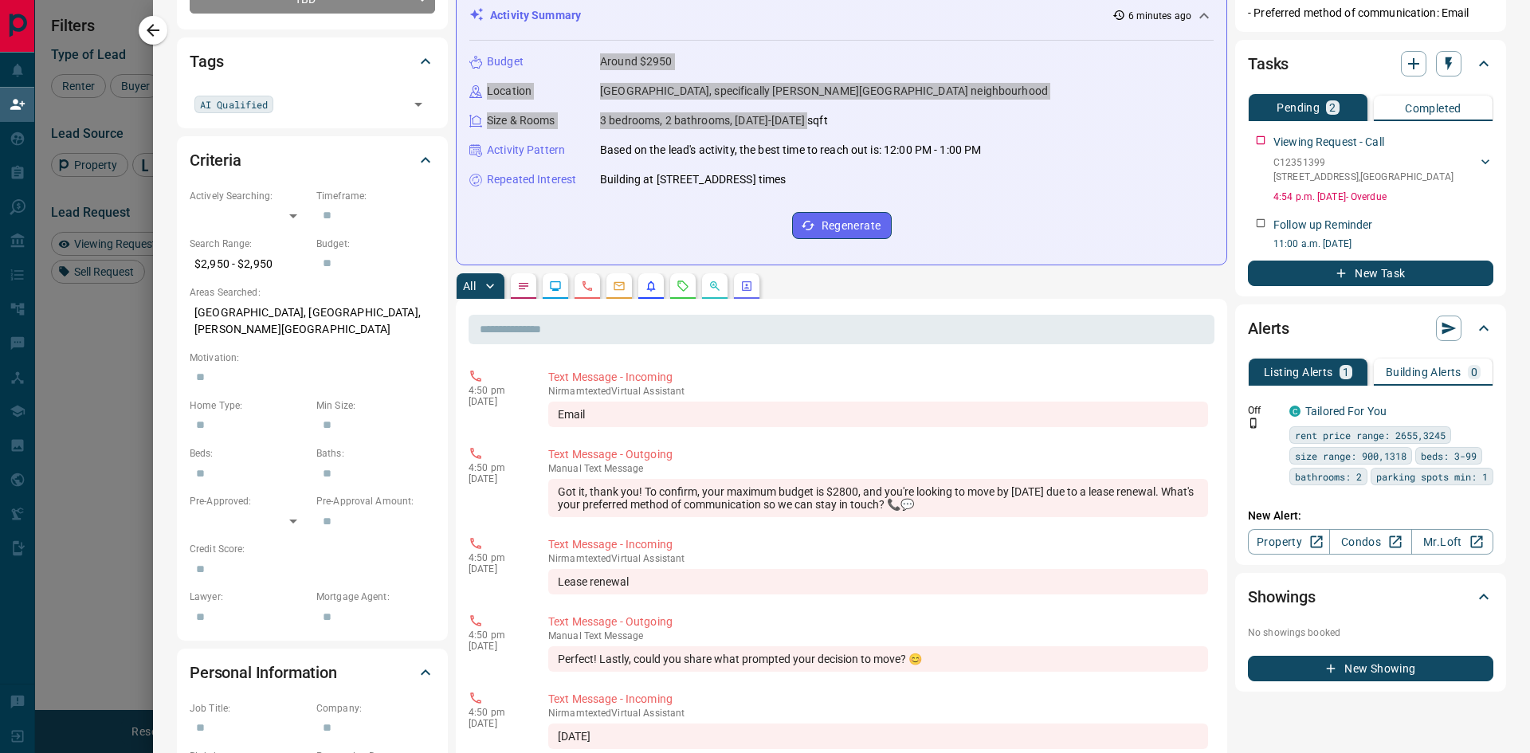
scroll to position [0, 0]
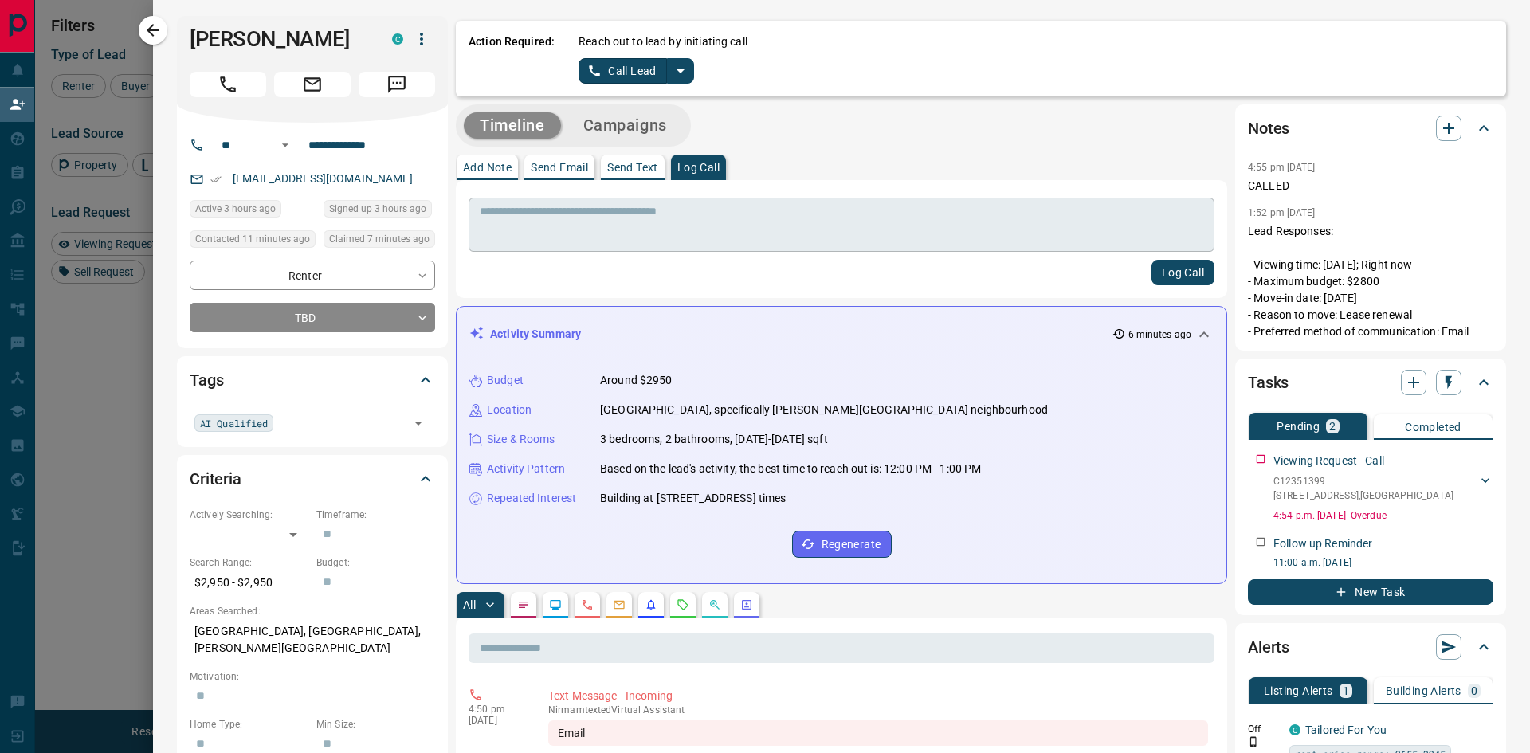
drag, startPoint x: 587, startPoint y: 220, endPoint x: 623, endPoint y: 172, distance: 59.8
click at [587, 220] on textarea at bounding box center [836, 225] width 712 height 41
click at [623, 172] on p "Send Text" at bounding box center [632, 167] width 51 height 11
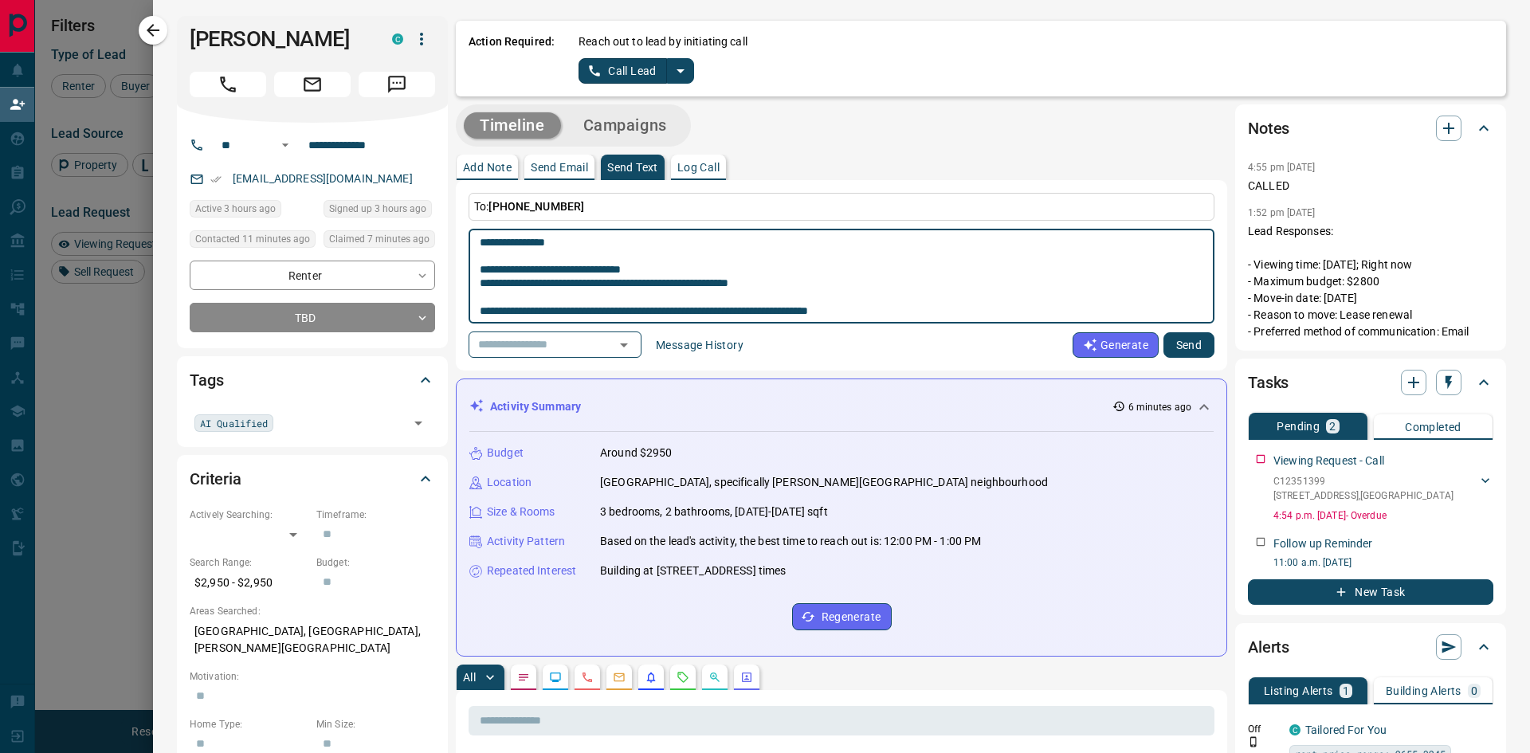
scroll to position [441, 0]
drag, startPoint x: 743, startPoint y: 243, endPoint x: 548, endPoint y: 236, distance: 194.6
click at [548, 236] on textarea at bounding box center [836, 276] width 712 height 81
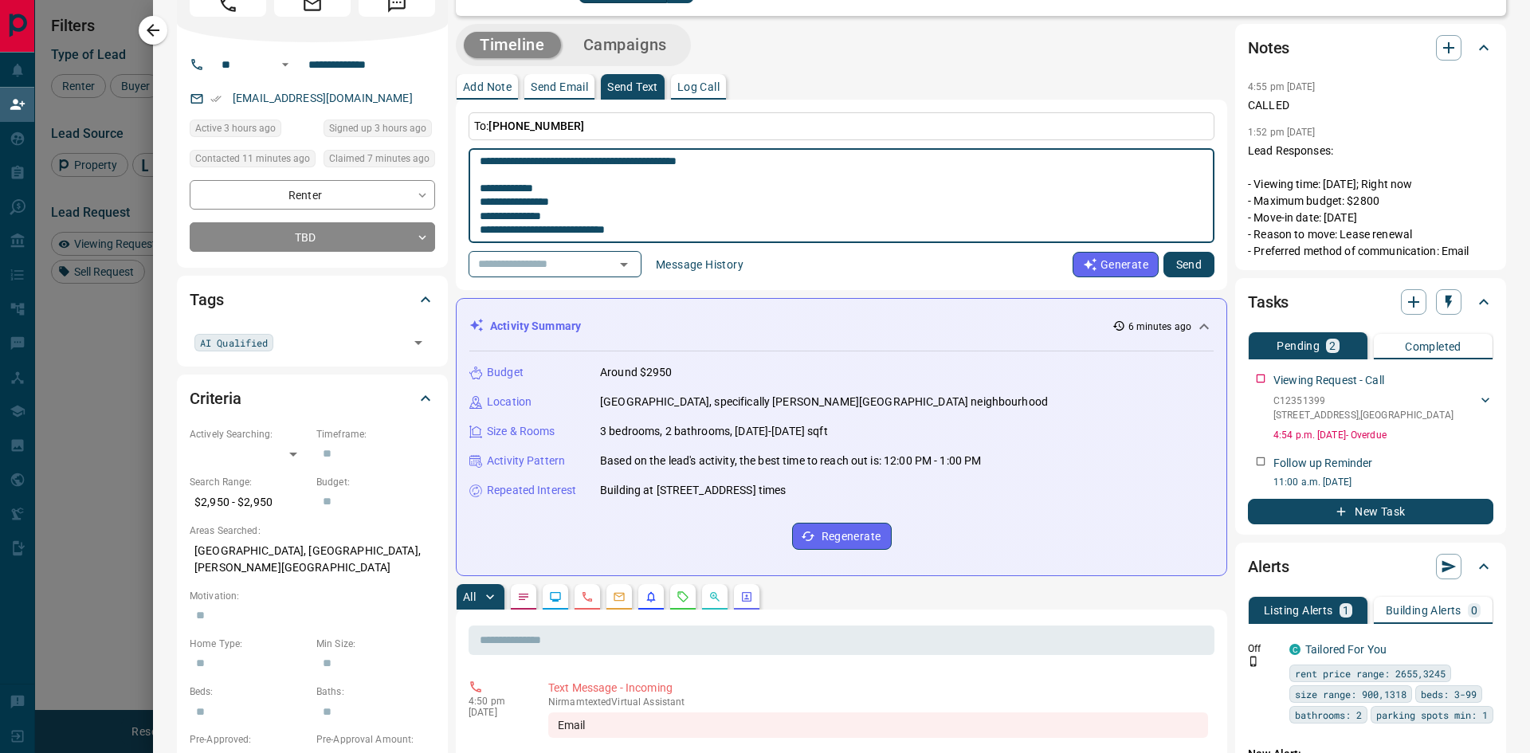
scroll to position [80, 0]
click at [744, 165] on textarea at bounding box center [836, 196] width 712 height 81
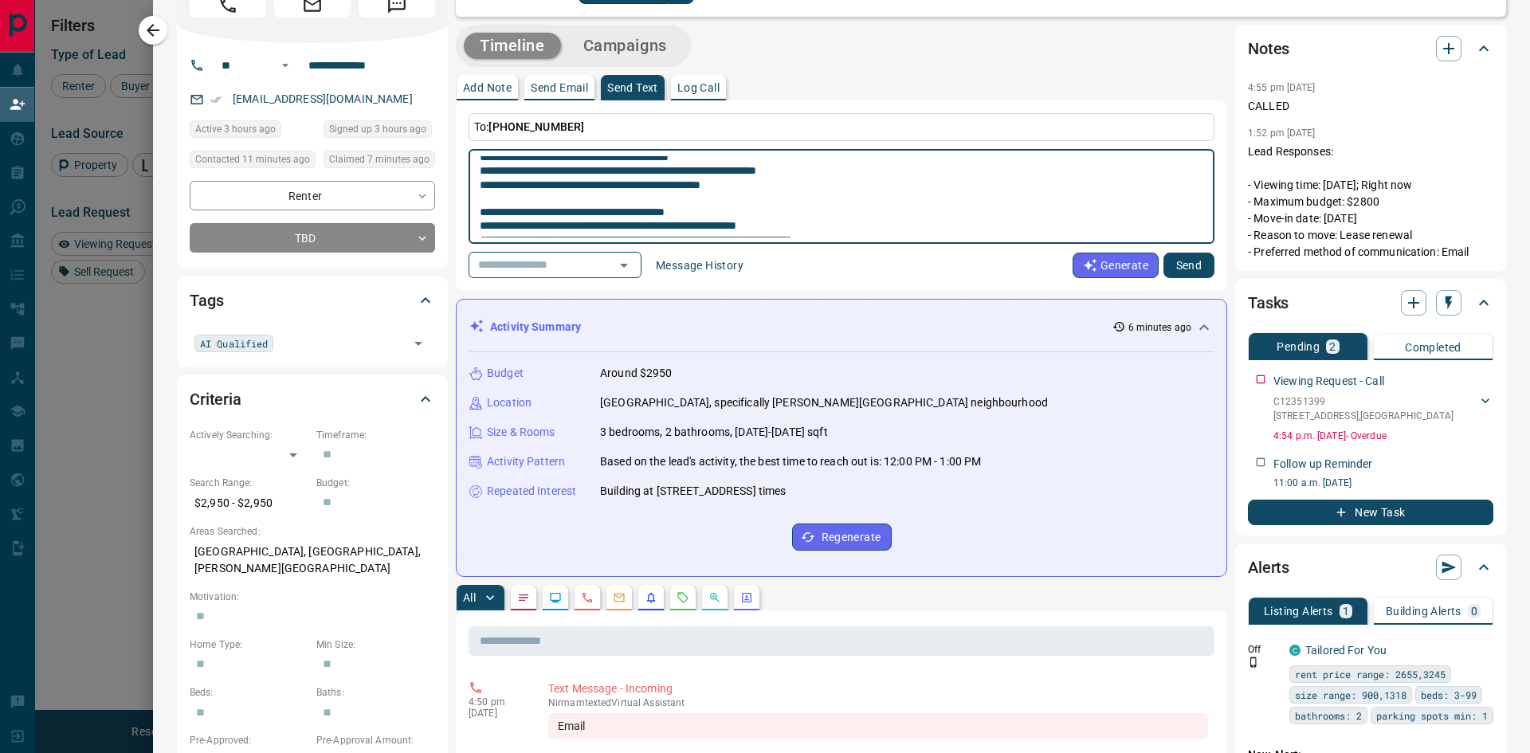
scroll to position [332, 0]
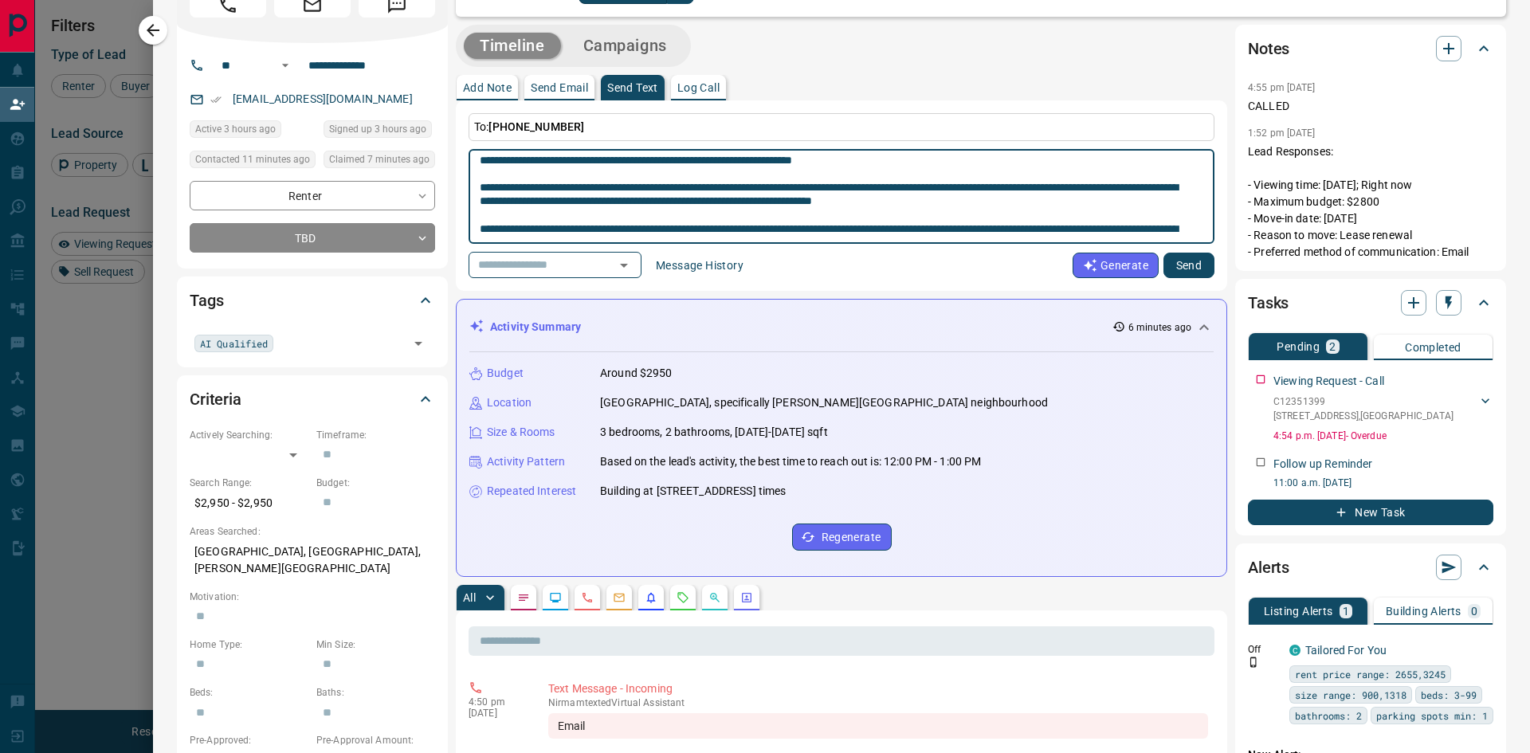
click at [884, 165] on textarea at bounding box center [836, 196] width 712 height 81
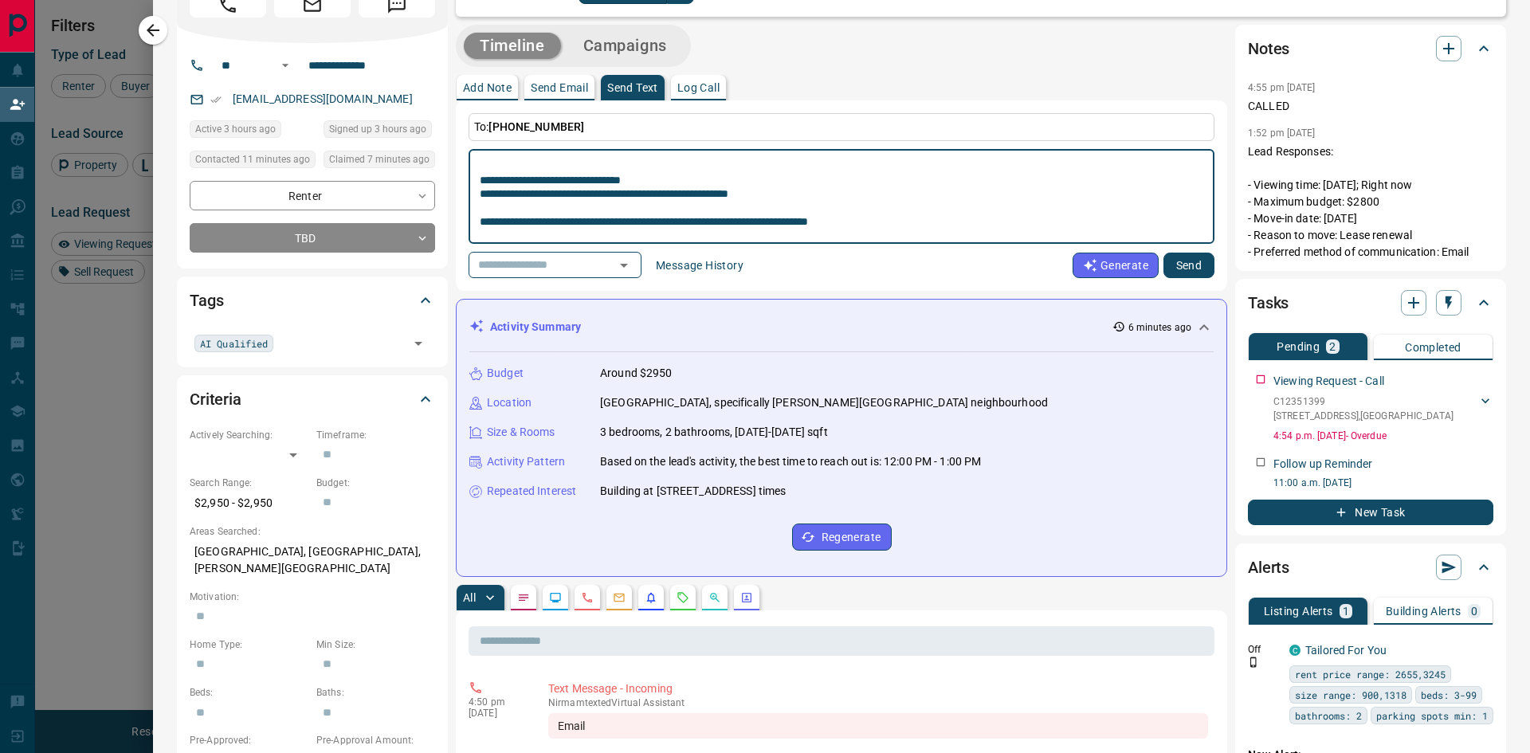
scroll to position [0, 0]
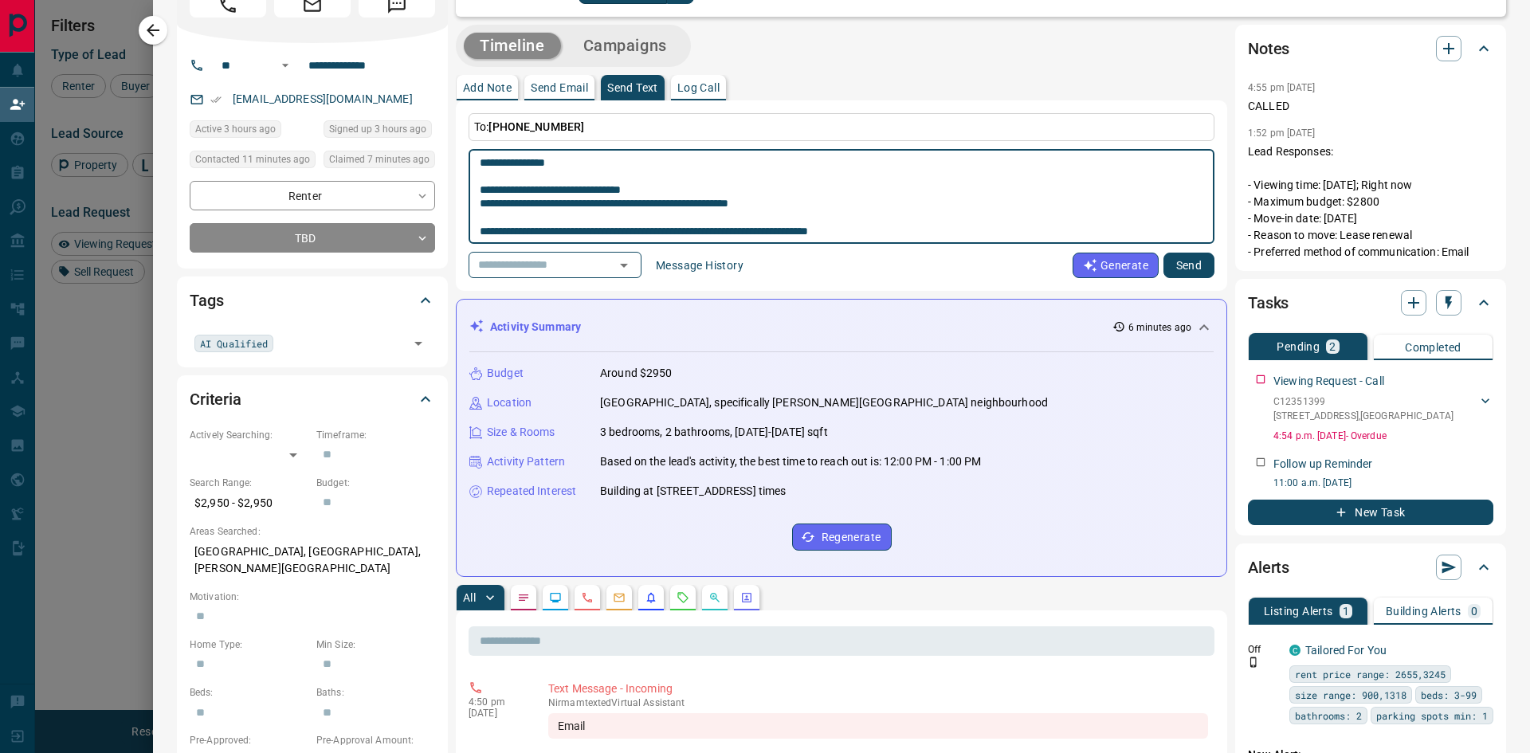
type textarea "**********"
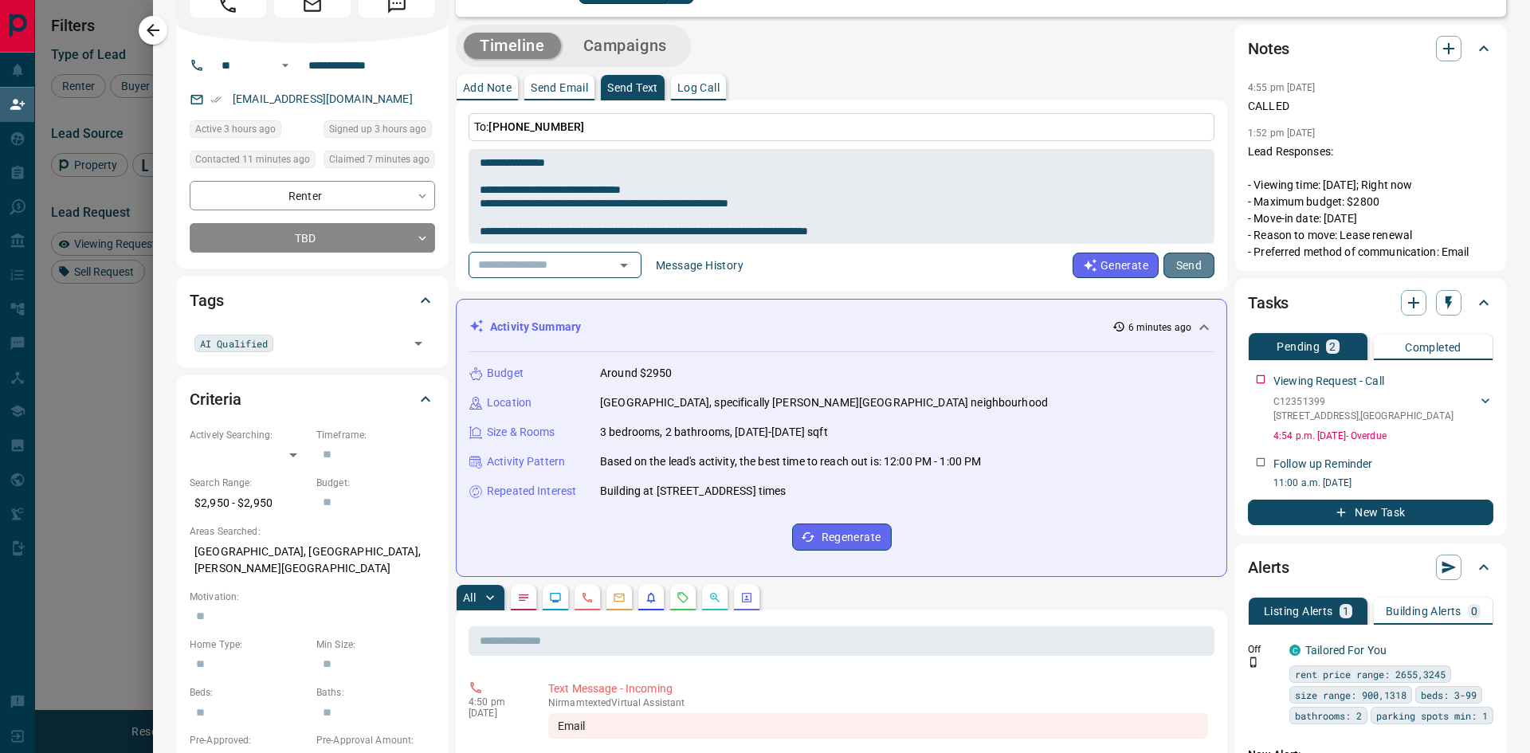
click at [1183, 266] on button "Send" at bounding box center [1189, 266] width 51 height 26
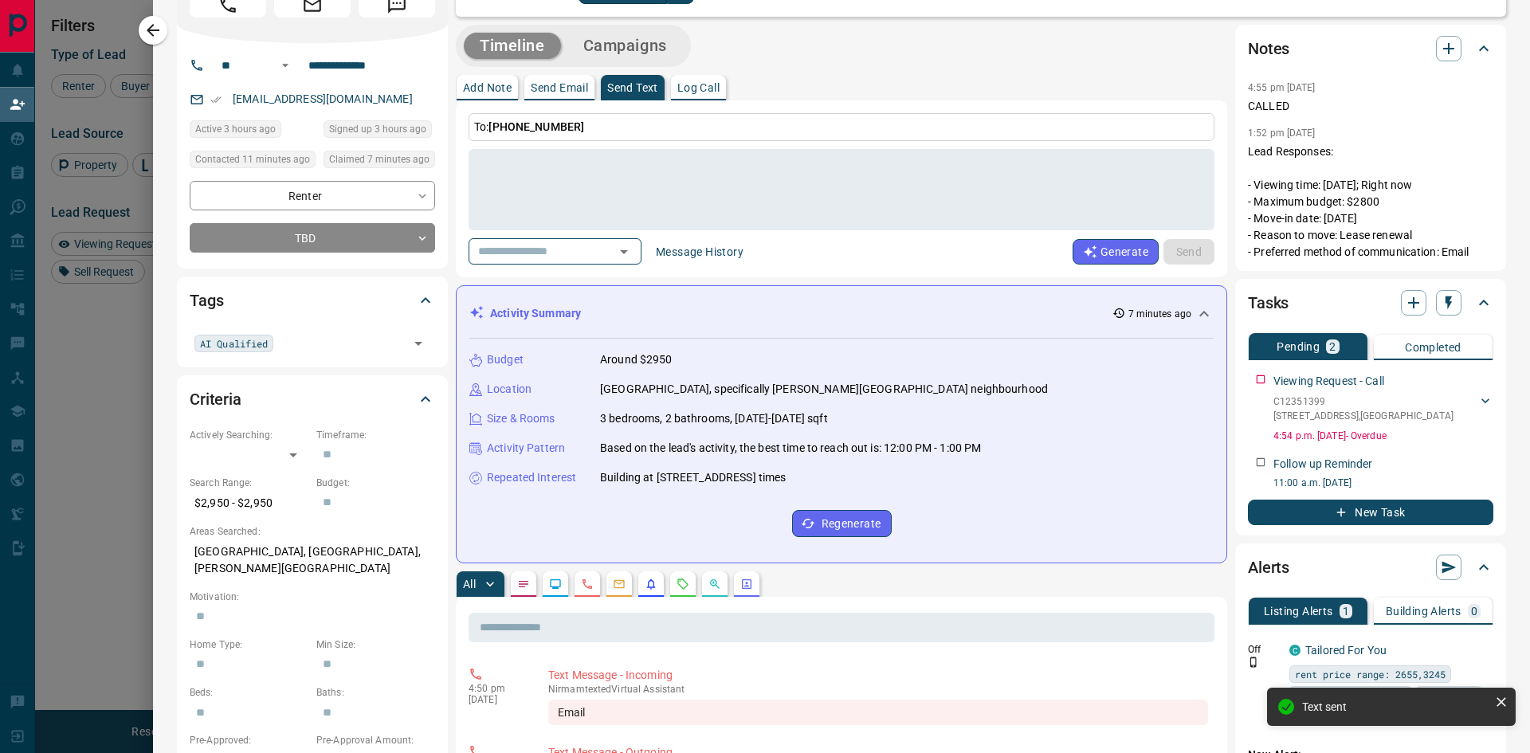
scroll to position [699, 0]
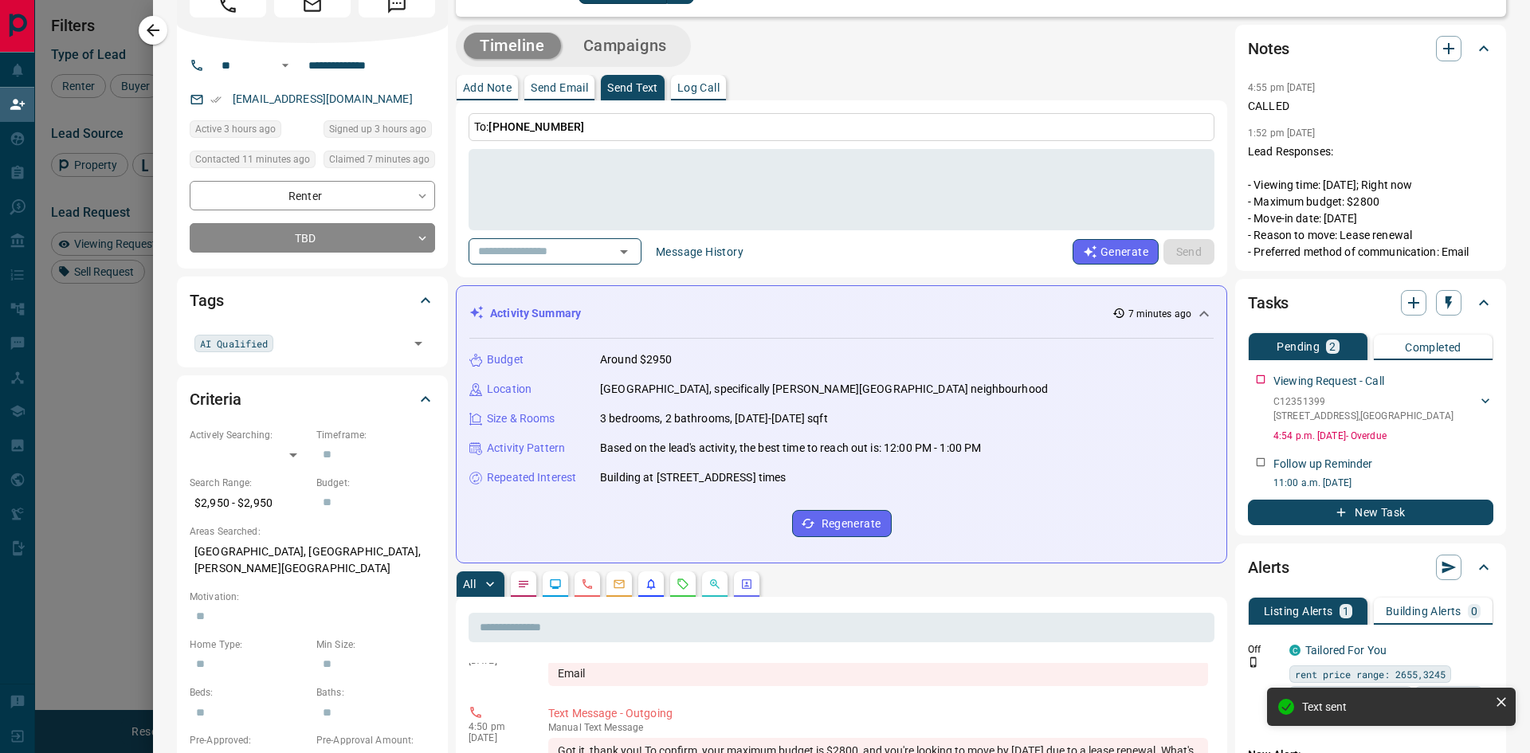
click at [487, 85] on p "Add Note" at bounding box center [487, 87] width 49 height 11
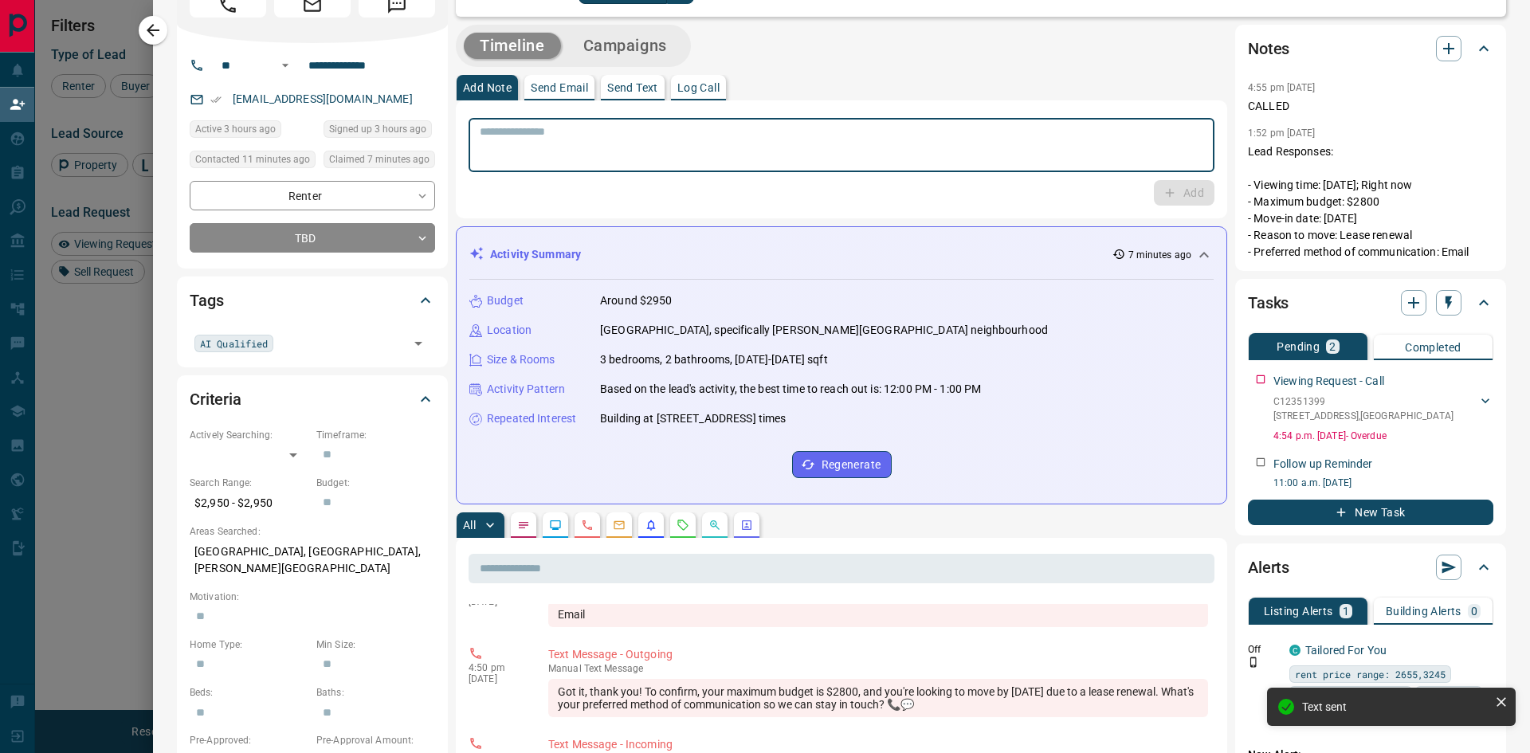
click at [579, 139] on textarea at bounding box center [842, 145] width 724 height 41
paste textarea "**********"
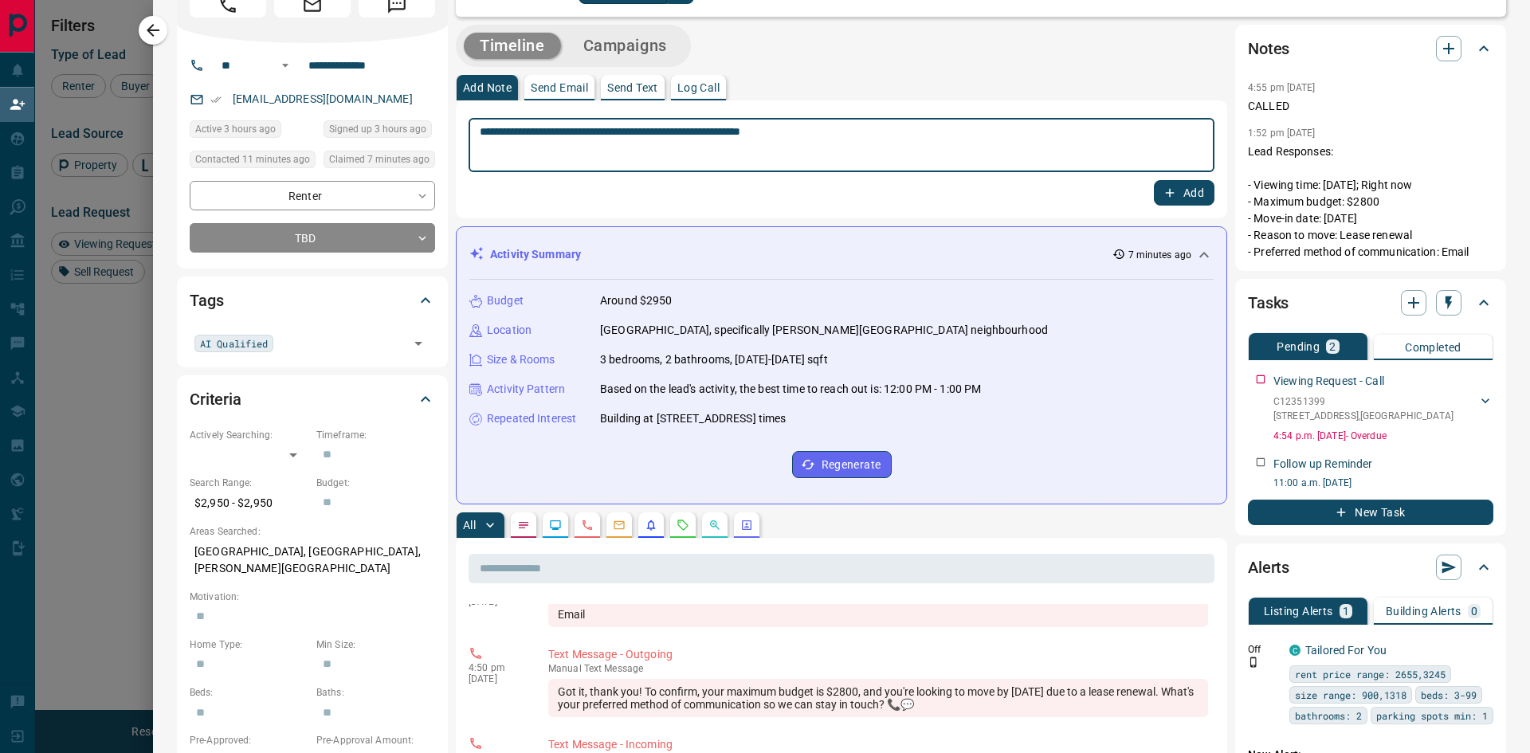
type textarea "**********"
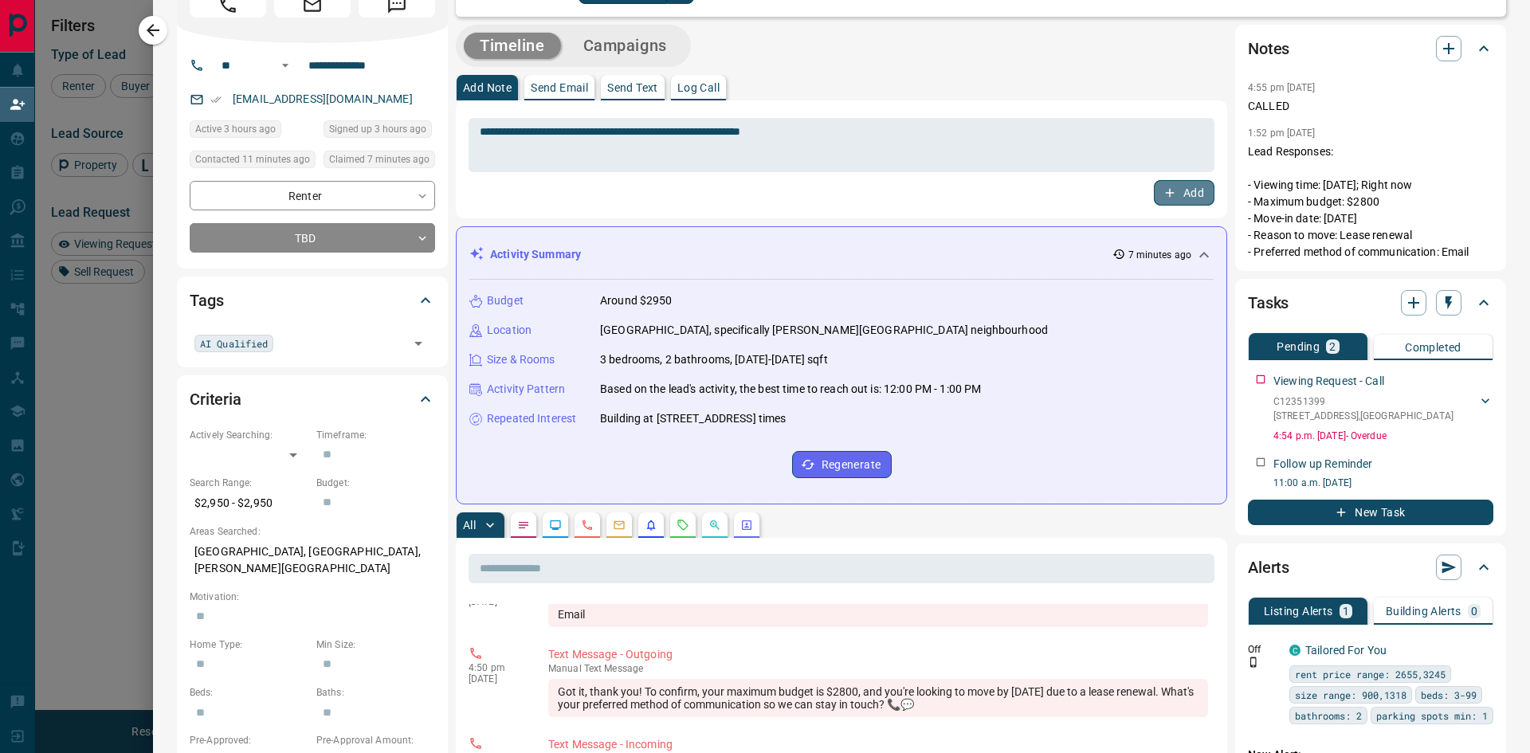
click at [1177, 194] on button "Add" at bounding box center [1184, 193] width 61 height 26
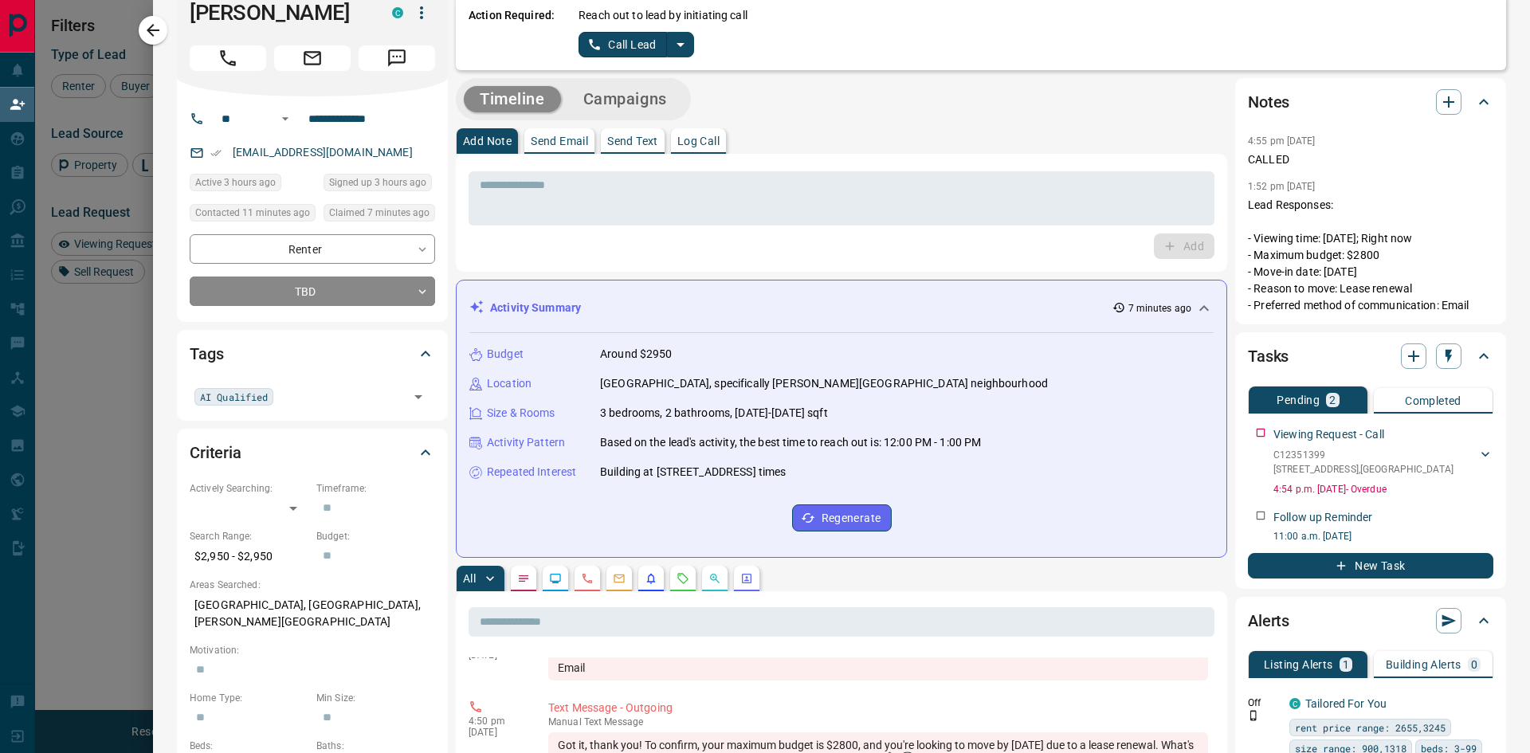
scroll to position [0, 0]
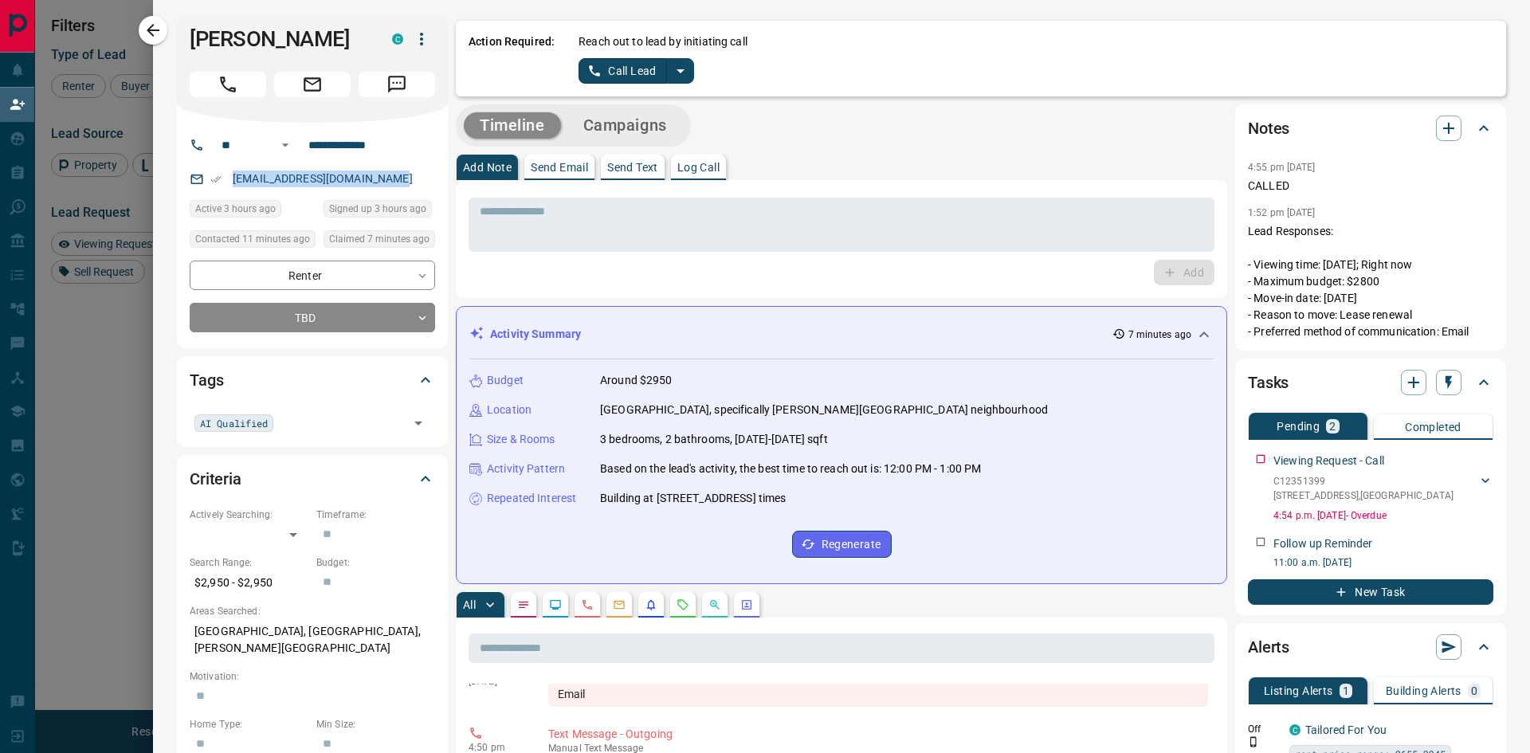
drag, startPoint x: 402, startPoint y: 177, endPoint x: 230, endPoint y: 191, distance: 172.7
click at [230, 191] on div "[EMAIL_ADDRESS][DOMAIN_NAME]" at bounding box center [313, 179] width 246 height 26
copy link "[EMAIL_ADDRESS][DOMAIN_NAME]"
